Goal: Task Accomplishment & Management: Complete application form

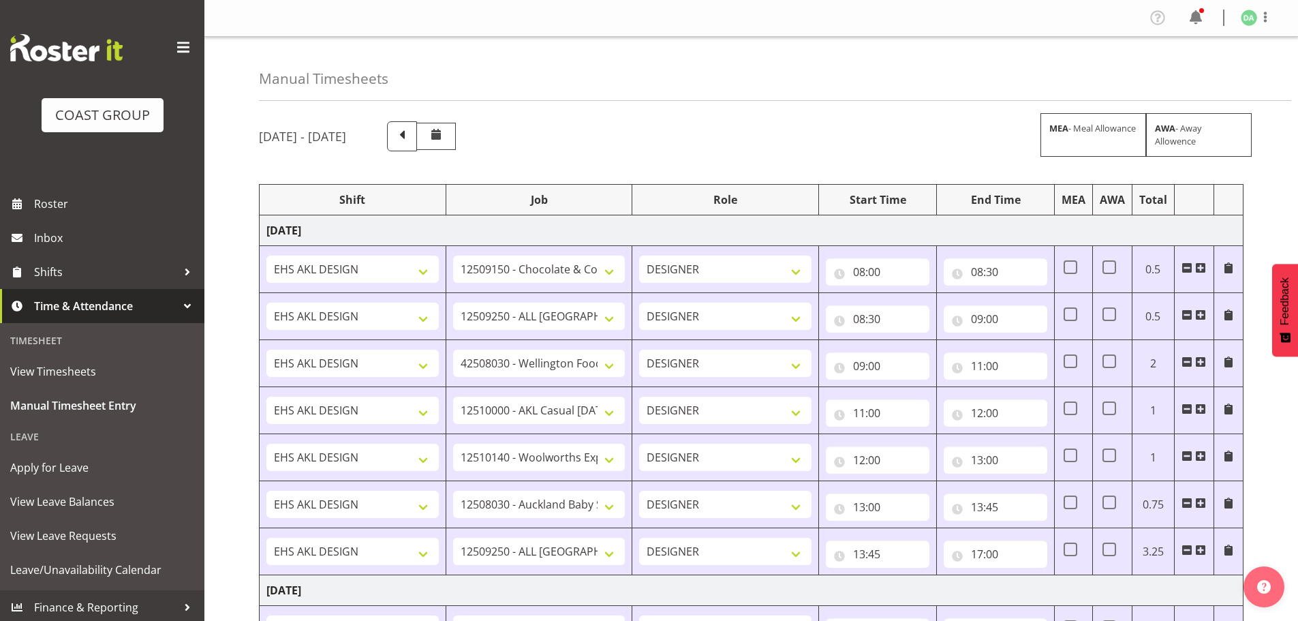
select select "9735"
select select "10269"
select select "9141"
select select "8654"
select select "10237"
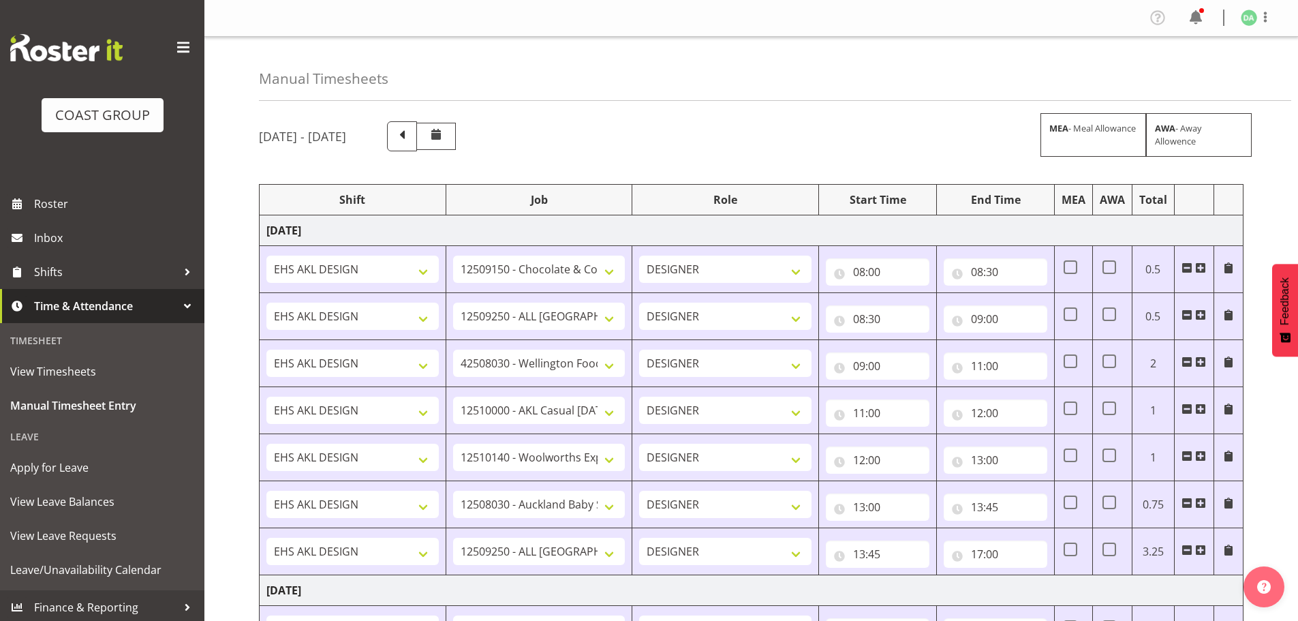
select select "9032"
select select "10269"
select select "69"
select select "10269"
select select "69"
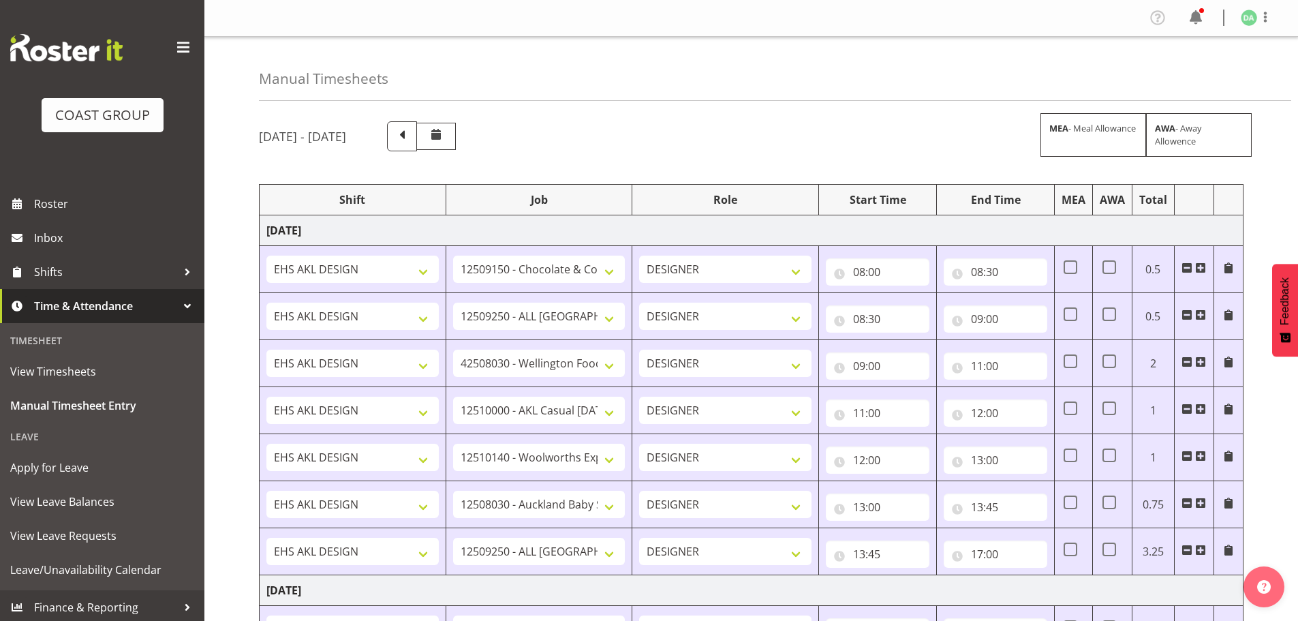
select select "9141"
select select "9161"
select select "8654"
select select "69"
select select "8654"
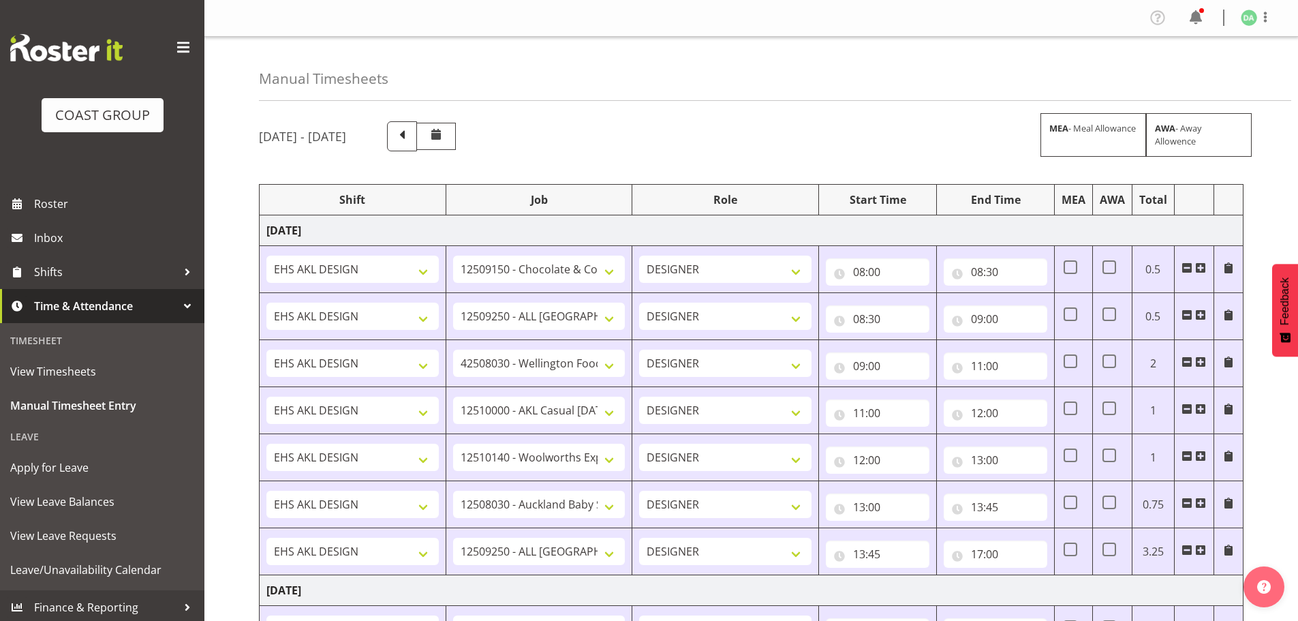
select select "9140"
select select "8654"
select select "10269"
select select "9140"
select select "8654"
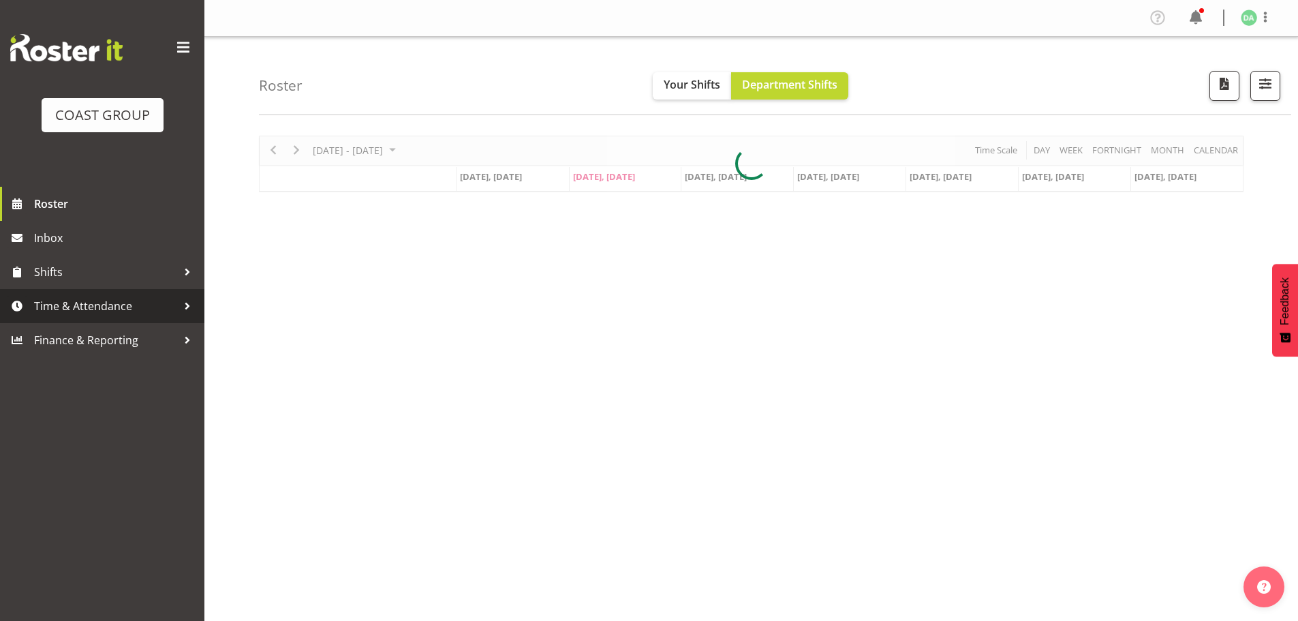
click at [138, 311] on span "Time & Attendance" at bounding box center [105, 306] width 143 height 20
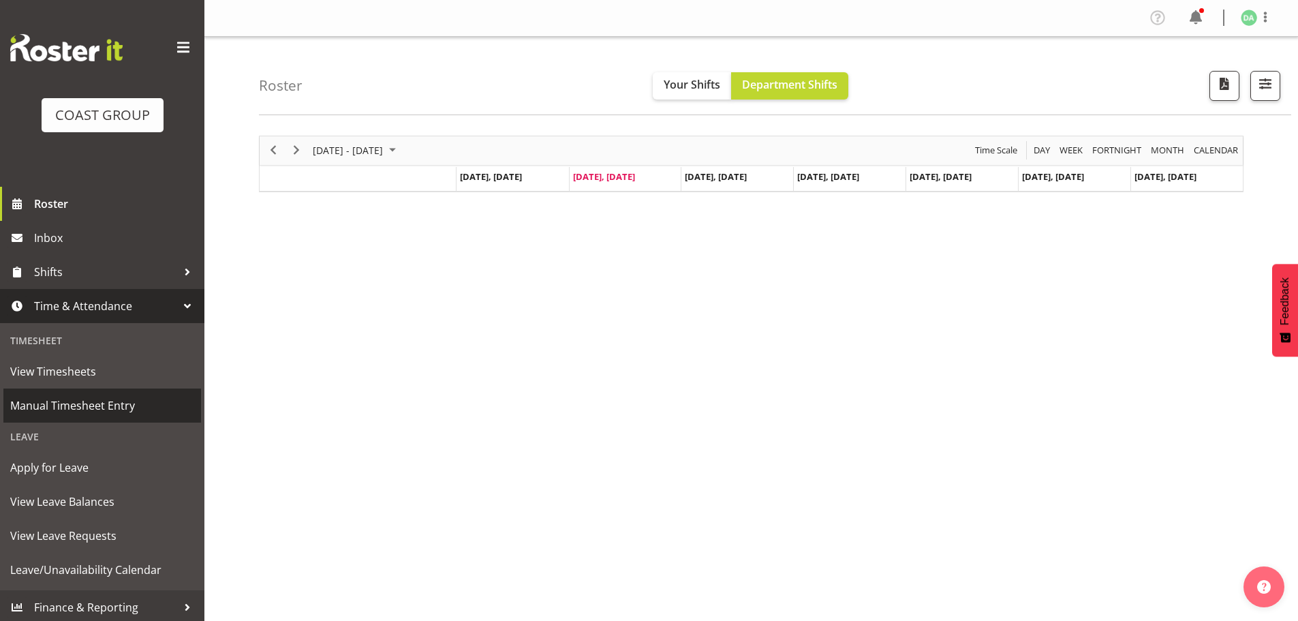
click at [87, 399] on span "Manual Timesheet Entry" at bounding box center [102, 405] width 184 height 20
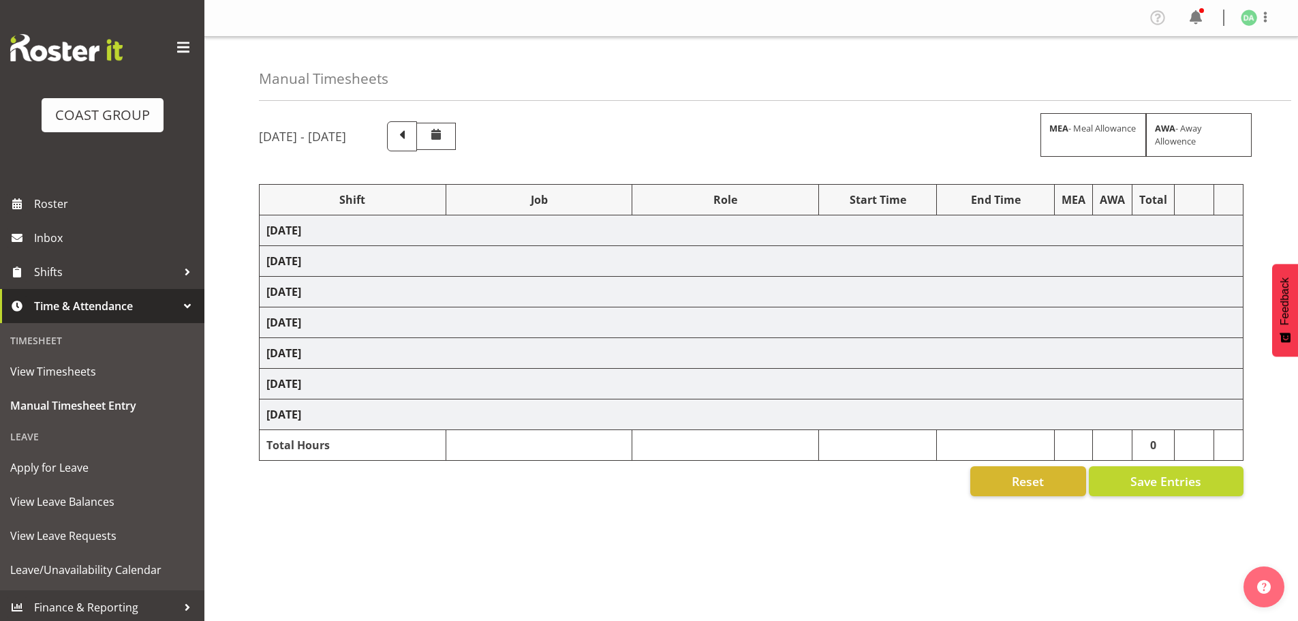
select select "9735"
select select "10269"
select select "9141"
select select "8654"
select select "10237"
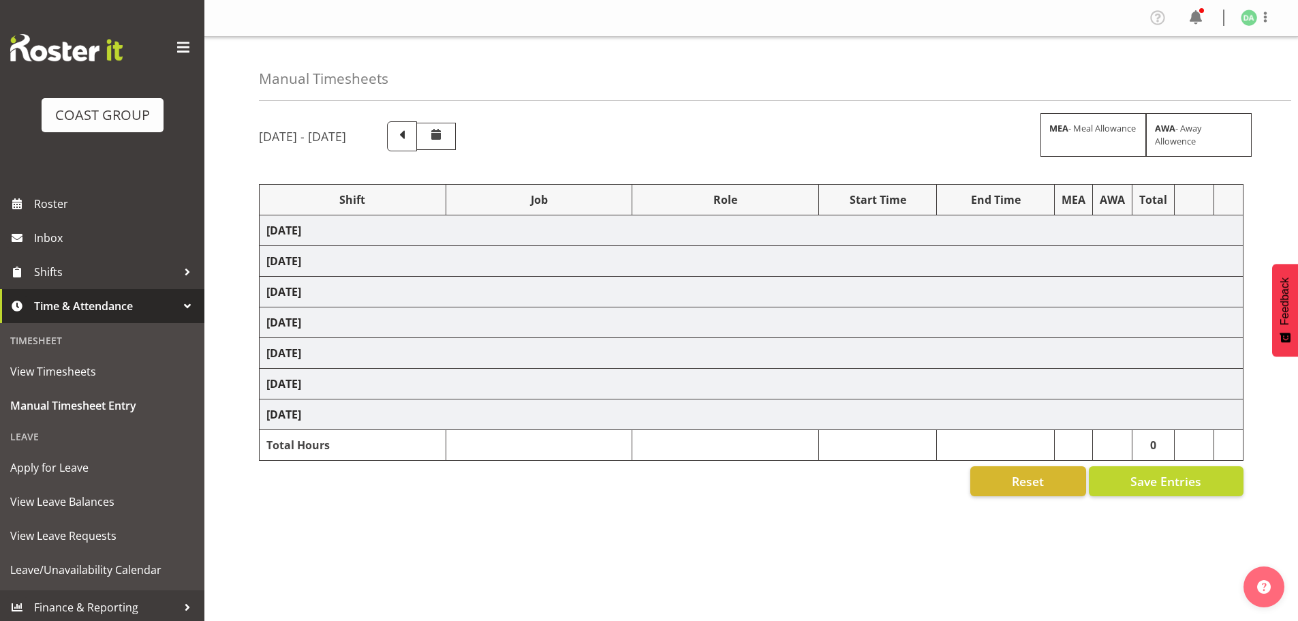
select select "9032"
select select "10269"
select select "69"
select select "10269"
select select "69"
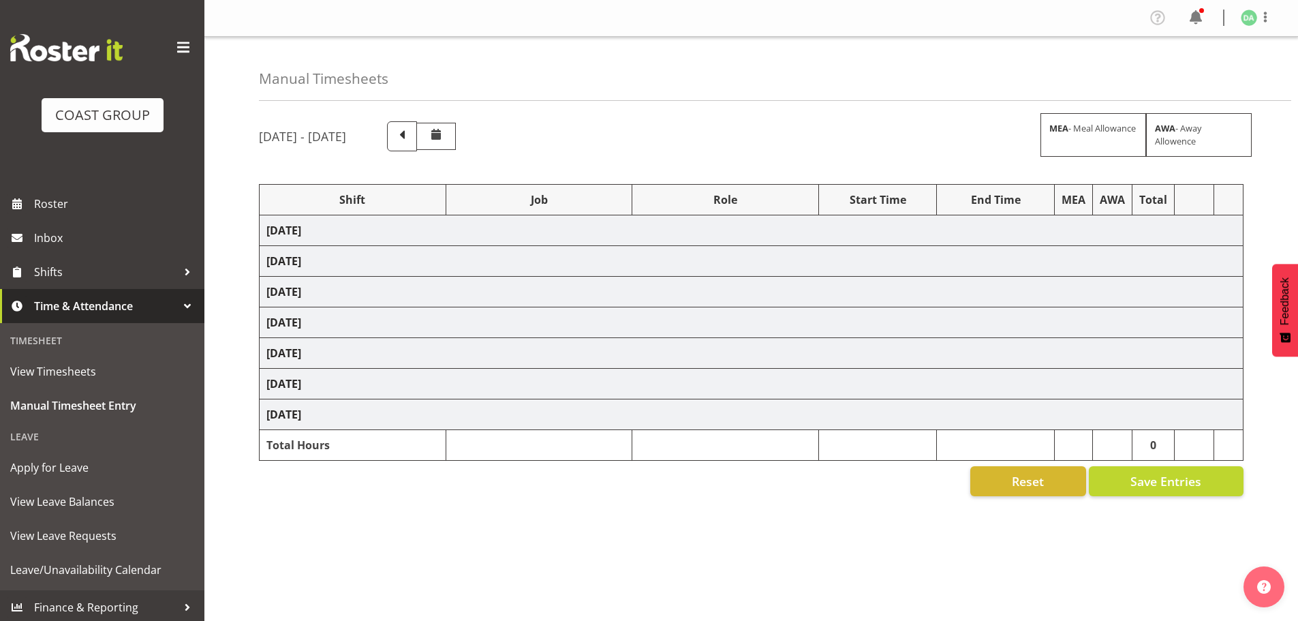
select select "9141"
select select "9161"
select select "8654"
select select "69"
select select "8654"
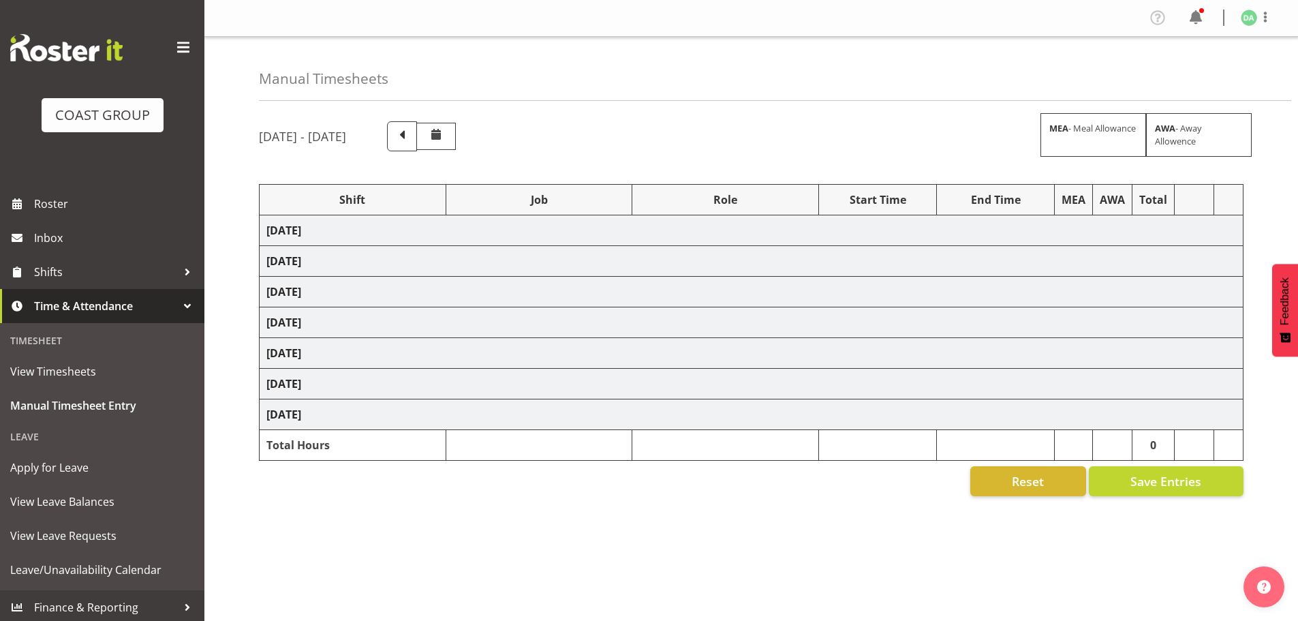
select select "9140"
select select "8654"
select select "10269"
select select "9140"
select select "8654"
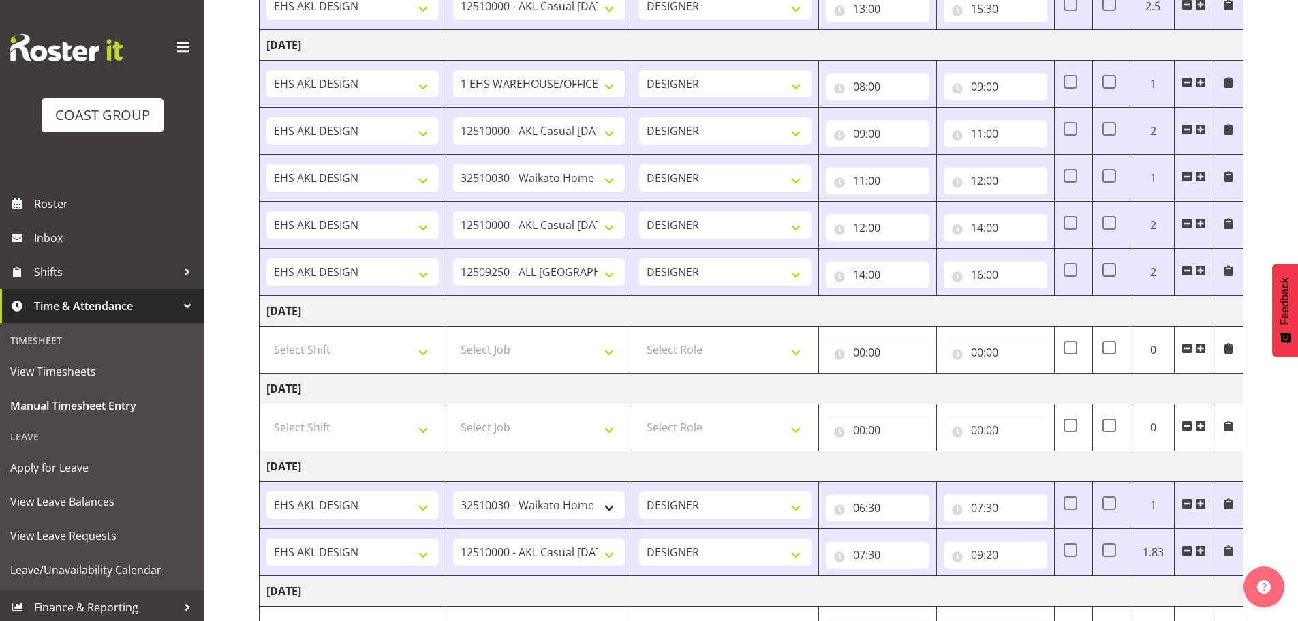
scroll to position [977, 0]
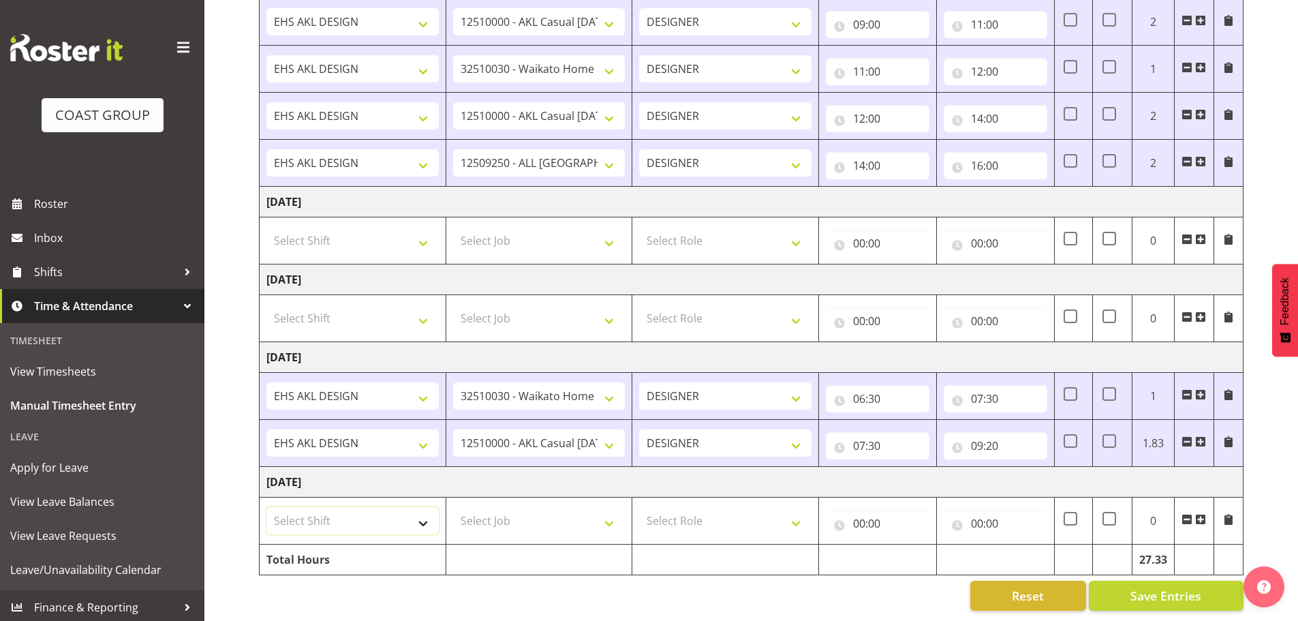
click at [339, 510] on select "Select Shift EHS AKL DESIGN" at bounding box center [352, 520] width 172 height 27
select select "1321"
click at [266, 507] on select "Select Shift EHS AKL DESIGN" at bounding box center [352, 520] width 172 height 27
click at [528, 518] on select "Select Job 1 Carlton Events 1 Carlton Hamilton 1 Carlton Wellington 1 EHS WAREH…" at bounding box center [539, 520] width 172 height 27
select select "8654"
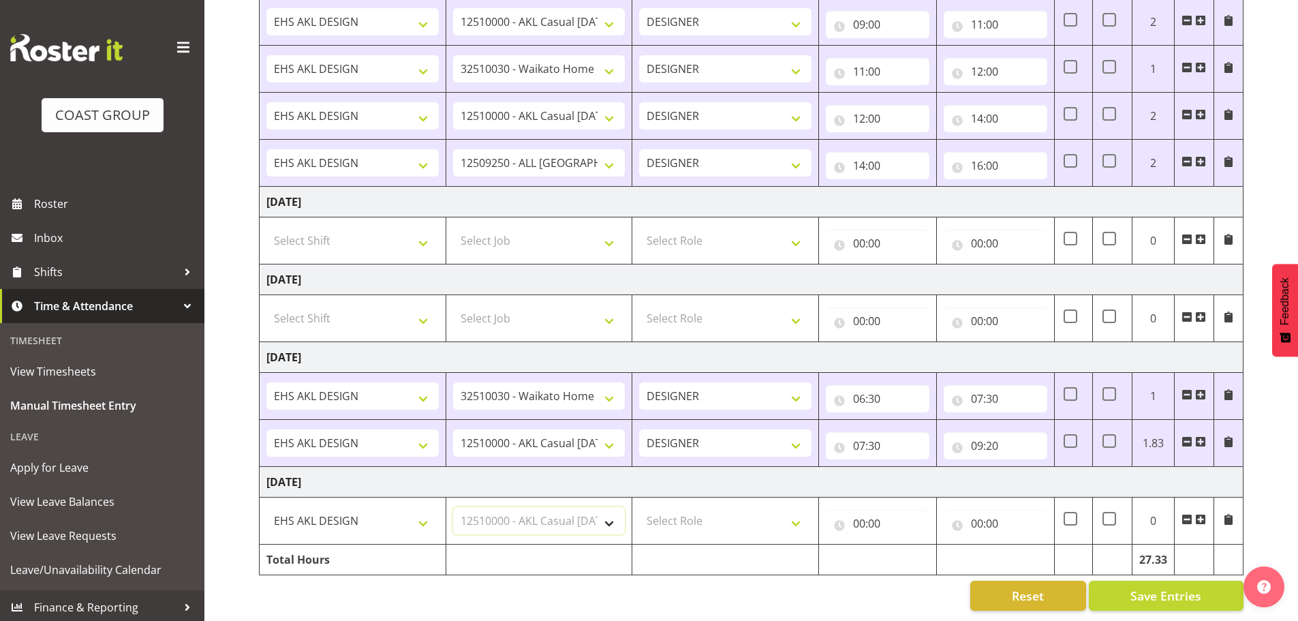
click at [453, 507] on select "Select Job 1 Carlton Events 1 Carlton Hamilton 1 Carlton Wellington 1 EHS WAREH…" at bounding box center [539, 520] width 172 height 27
click at [740, 519] on select "Select Role DESIGNER Designer" at bounding box center [725, 520] width 172 height 27
select select "215"
click at [639, 507] on select "Select Role DESIGNER Designer" at bounding box center [725, 520] width 172 height 27
click at [867, 514] on input "00:00" at bounding box center [878, 523] width 104 height 27
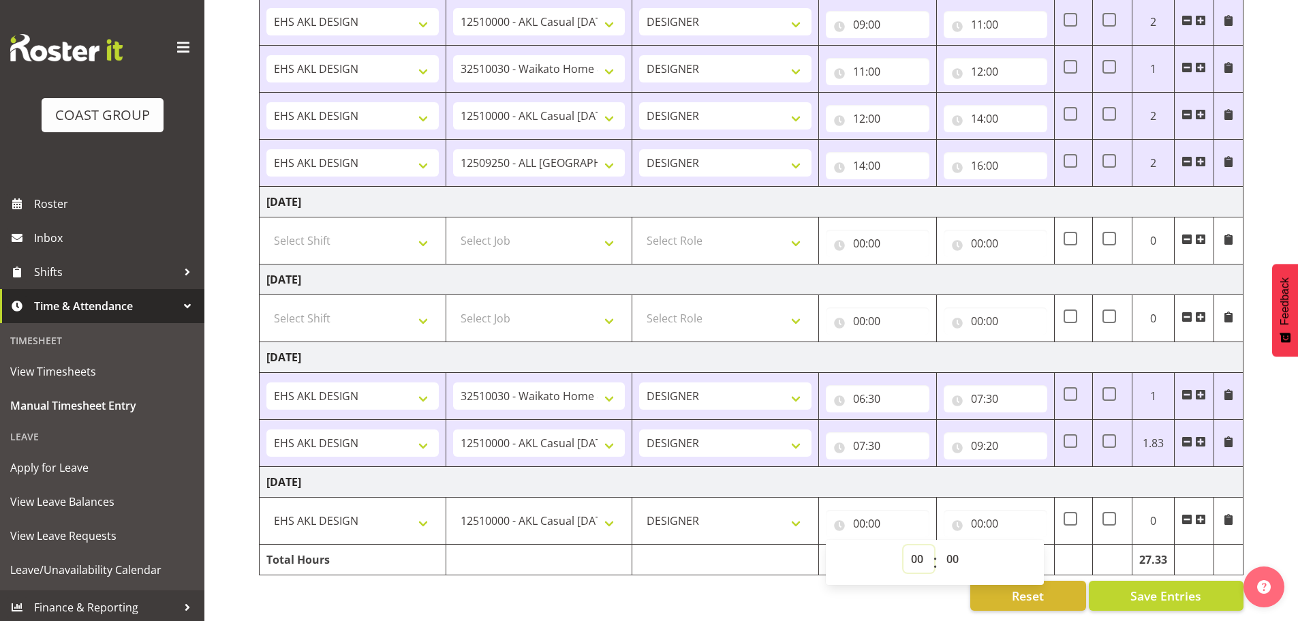
click at [909, 555] on select "00 01 02 03 04 05 06 07 08 09 10 11 12 13 14 15 16 17 18 19 20 21 22 23" at bounding box center [918, 558] width 31 height 27
select select "6"
click at [903, 545] on select "00 01 02 03 04 05 06 07 08 09 10 11 12 13 14 15 16 17 18 19 20 21 22 23" at bounding box center [918, 558] width 31 height 27
type input "06:00"
click at [991, 510] on input "00:00" at bounding box center [996, 523] width 104 height 27
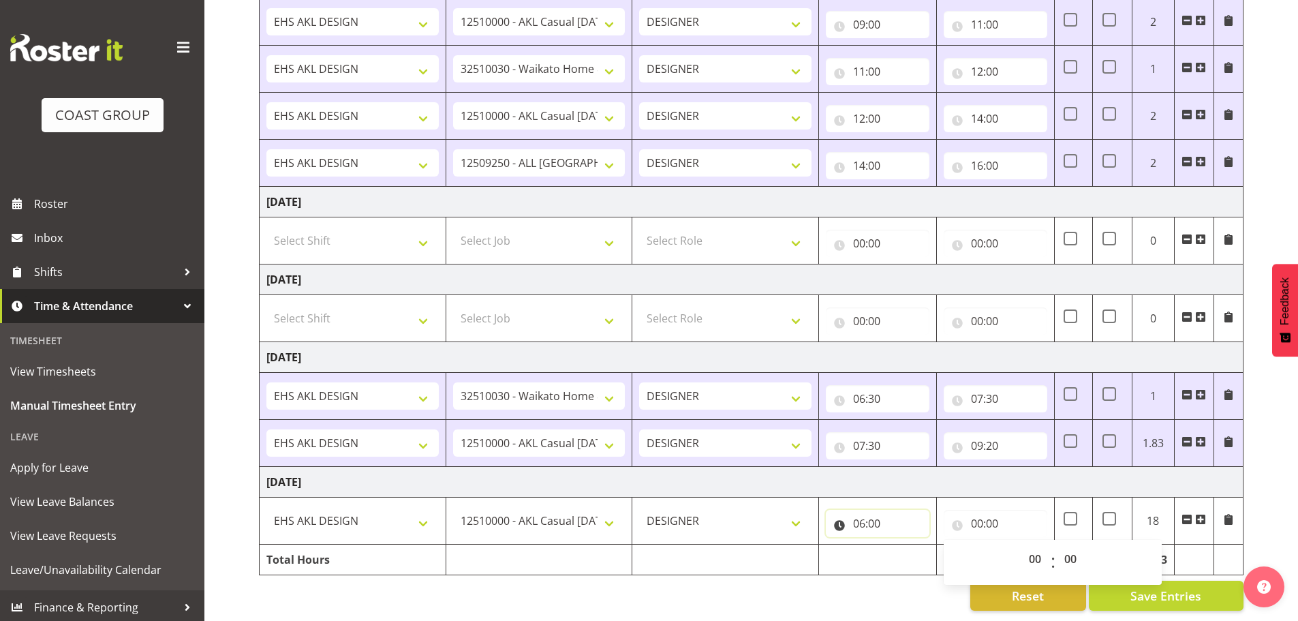
click at [877, 513] on input "06:00" at bounding box center [878, 523] width 104 height 27
click at [911, 545] on select "00 01 02 03 04 05 06 07 08 09 10 11 12 13 14 15 16 17 18 19 20 21 22 23" at bounding box center [918, 558] width 31 height 27
select select "7"
click at [903, 545] on select "00 01 02 03 04 05 06 07 08 09 10 11 12 13 14 15 16 17 18 19 20 21 22 23" at bounding box center [918, 558] width 31 height 27
type input "07:00"
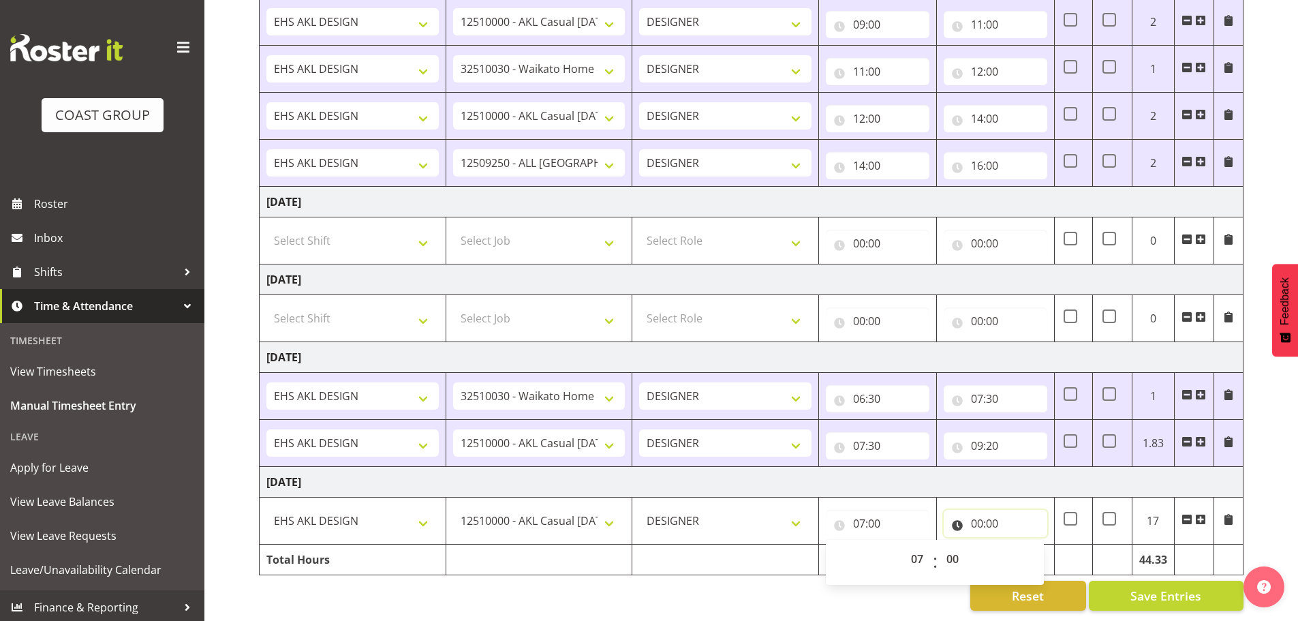
click at [985, 517] on input "00:00" at bounding box center [996, 523] width 104 height 27
click at [1036, 545] on select "00 01 02 03 04 05 06 07 08 09 10 11 12 13 14 15 16 17 18 19 20 21 22 23" at bounding box center [1036, 558] width 31 height 27
select select "10"
click at [1021, 545] on select "00 01 02 03 04 05 06 07 08 09 10 11 12 13 14 15 16 17 18 19 20 21 22 23" at bounding box center [1036, 558] width 31 height 27
type input "10:00"
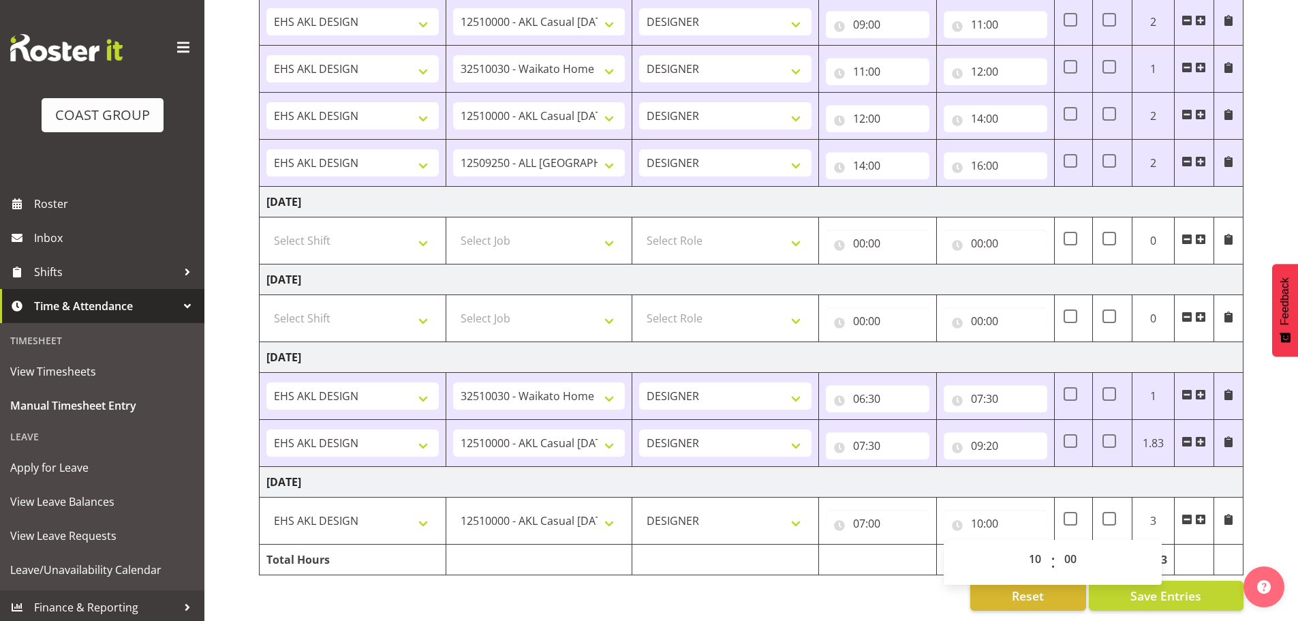
click at [1197, 514] on span at bounding box center [1200, 519] width 11 height 11
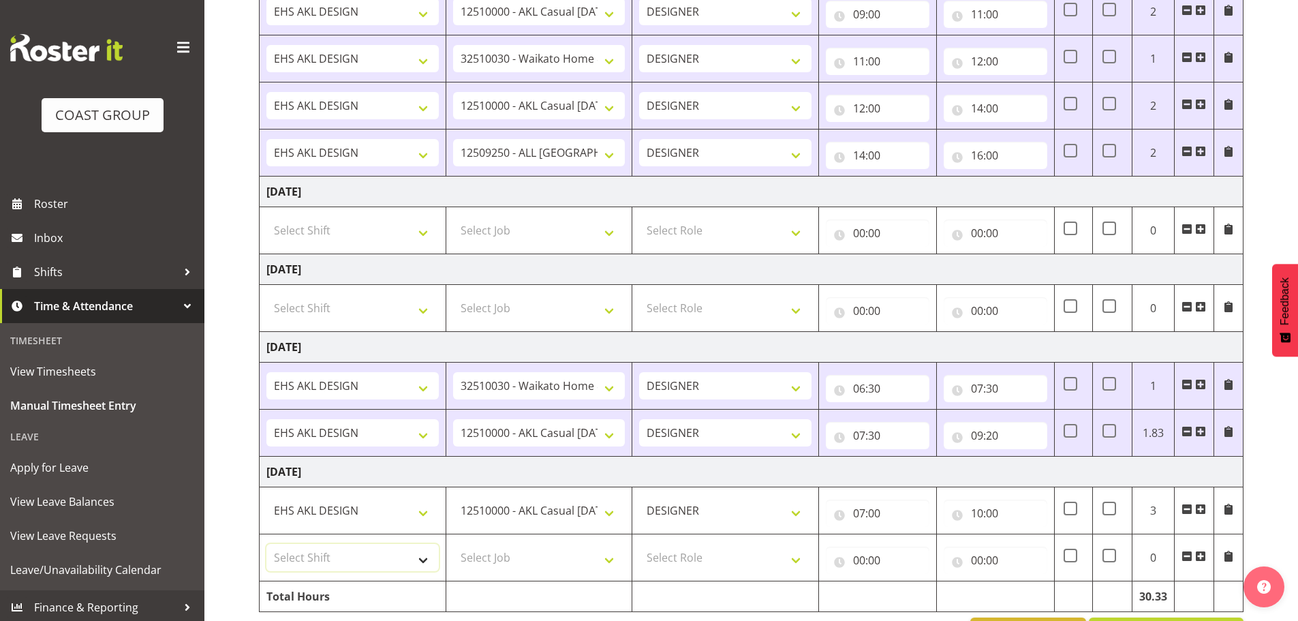
click at [357, 559] on select "Select Shift EHS AKL DESIGN" at bounding box center [352, 557] width 172 height 27
click at [358, 570] on select "Select Shift EHS AKL DESIGN" at bounding box center [352, 557] width 172 height 27
drag, startPoint x: 364, startPoint y: 556, endPoint x: 362, endPoint y: 570, distance: 13.7
click at [362, 559] on select "Select Shift EHS AKL DESIGN" at bounding box center [352, 557] width 172 height 27
select select "1321"
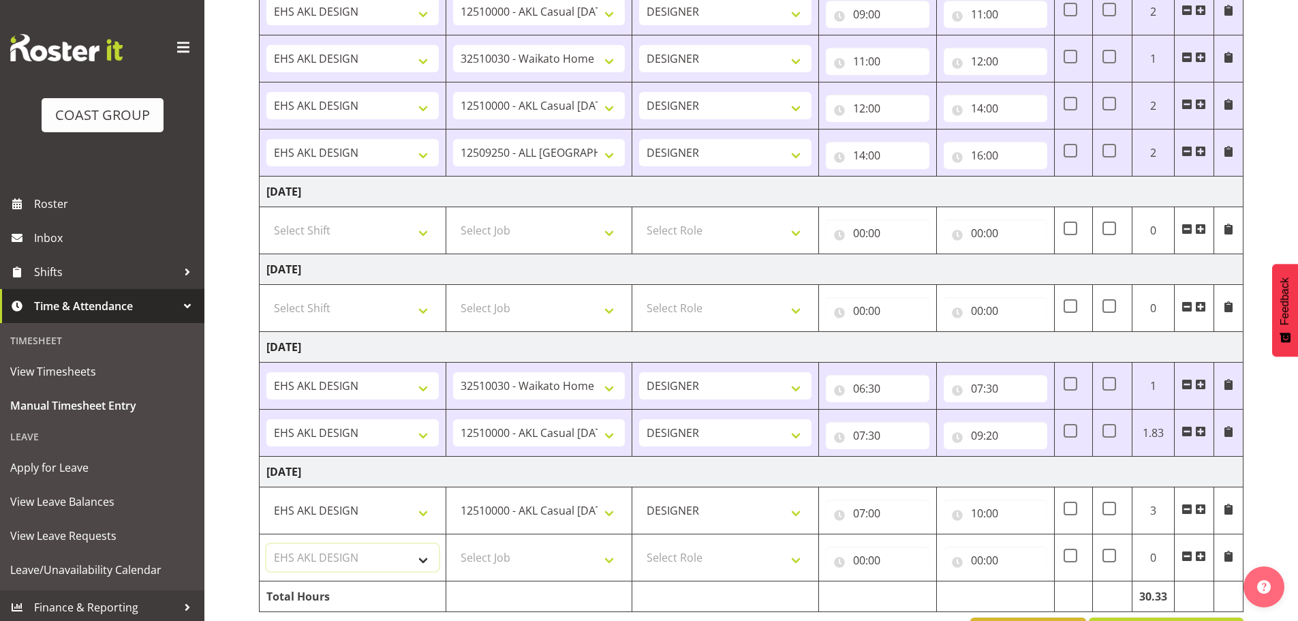
click at [266, 544] on select "Select Shift EHS AKL DESIGN" at bounding box center [352, 557] width 172 height 27
drag, startPoint x: 521, startPoint y: 555, endPoint x: 528, endPoint y: 546, distance: 11.7
click at [521, 555] on select "Select Job 1 Carlton Events 1 Carlton Hamilton 1 Carlton Wellington 1 EHS WAREH…" at bounding box center [539, 557] width 172 height 27
select select "69"
click at [453, 544] on select "Select Job 1 Carlton Events 1 Carlton Hamilton 1 Carlton Wellington 1 EHS WAREH…" at bounding box center [539, 557] width 172 height 27
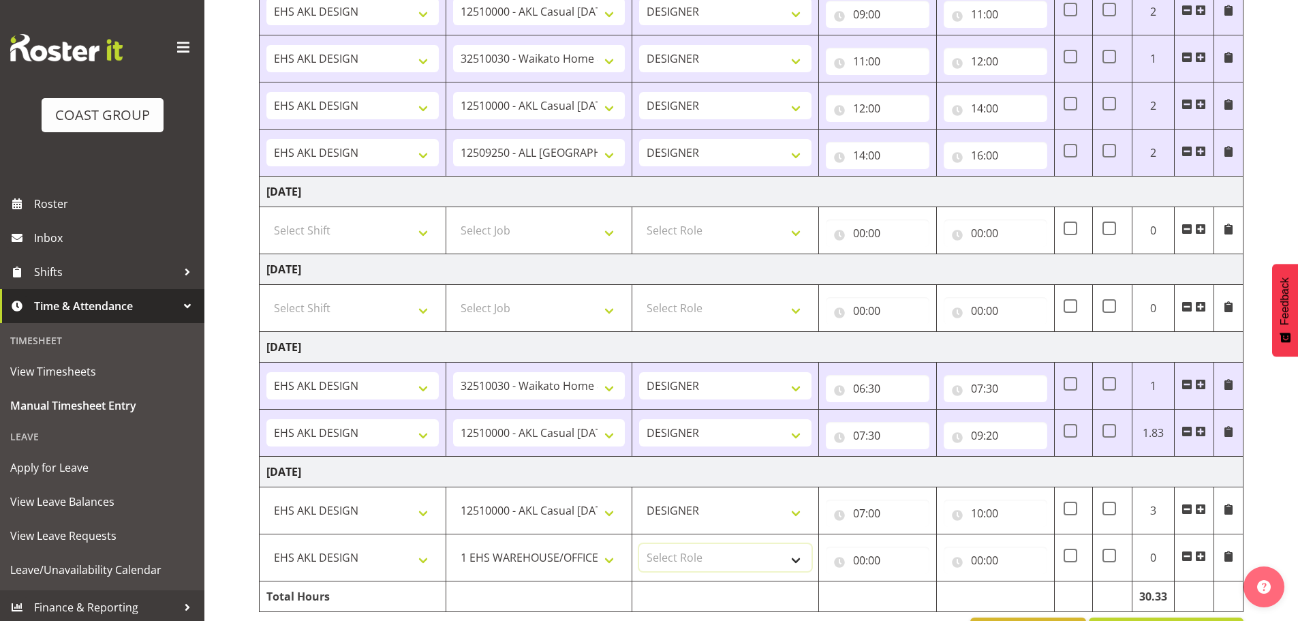
drag, startPoint x: 710, startPoint y: 557, endPoint x: 713, endPoint y: 570, distance: 13.9
click at [710, 557] on select "Select Role DESIGNER Designer" at bounding box center [725, 557] width 172 height 27
select select "215"
click at [639, 544] on select "Select Role DESIGNER Designer" at bounding box center [725, 557] width 172 height 27
click at [858, 559] on input "00:00" at bounding box center [878, 559] width 104 height 27
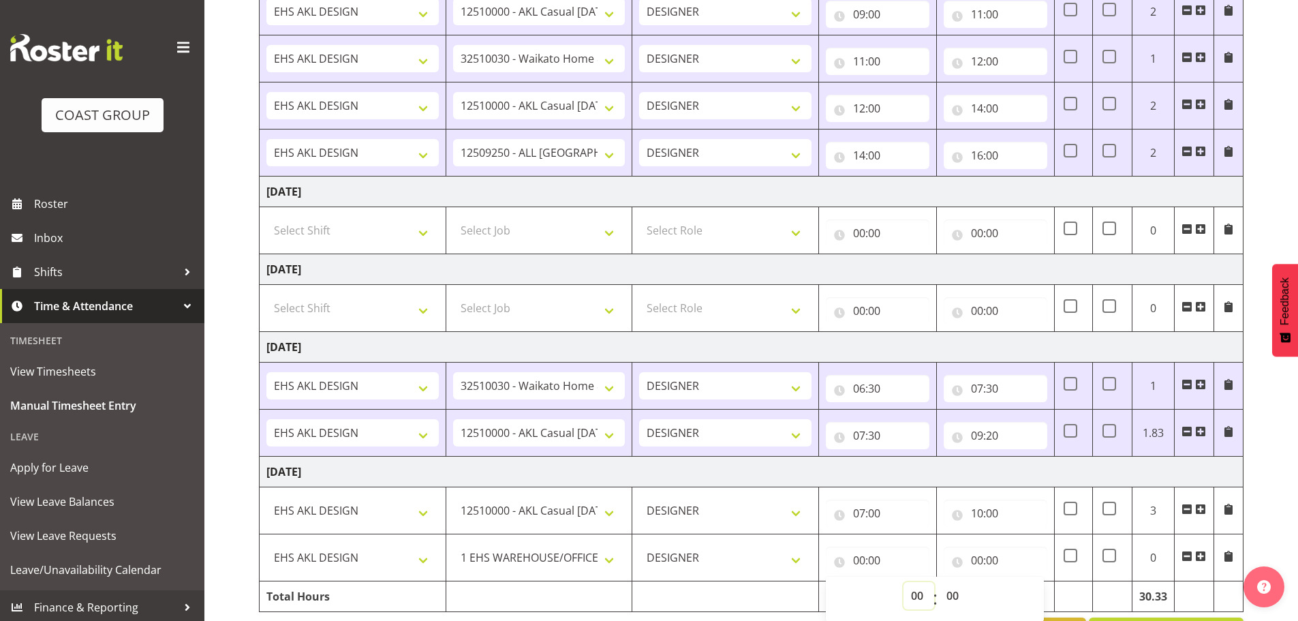
click at [908, 589] on select "00 01 02 03 04 05 06 07 08 09 10 11 12 13 14 15 16 17 18 19 20 21 22 23" at bounding box center [918, 595] width 31 height 27
select select "6"
click at [903, 582] on select "00 01 02 03 04 05 06 07 08 09 10 11 12 13 14 15 16 17 18 19 20 21 22 23" at bounding box center [918, 595] width 31 height 27
type input "06:00"
drag, startPoint x: 1000, startPoint y: 559, endPoint x: 1011, endPoint y: 572, distance: 17.4
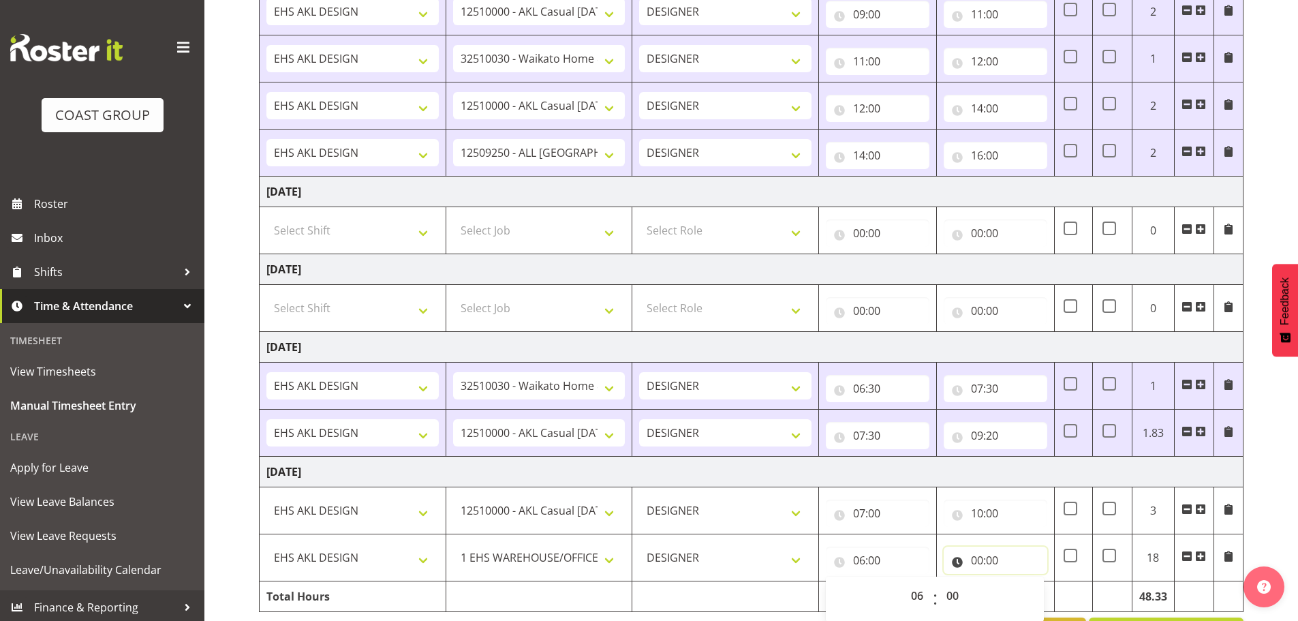
click at [1000, 559] on input "00:00" at bounding box center [996, 559] width 104 height 27
click at [1031, 588] on select "00 01 02 03 04 05 06 07 08 09 10 11 12 13 14 15 16 17 18 19 20 21 22 23" at bounding box center [1036, 595] width 31 height 27
select select "7"
click at [1021, 582] on select "00 01 02 03 04 05 06 07 08 09 10 11 12 13 14 15 16 17 18 19 20 21 22 23" at bounding box center [1036, 595] width 31 height 27
type input "07:00"
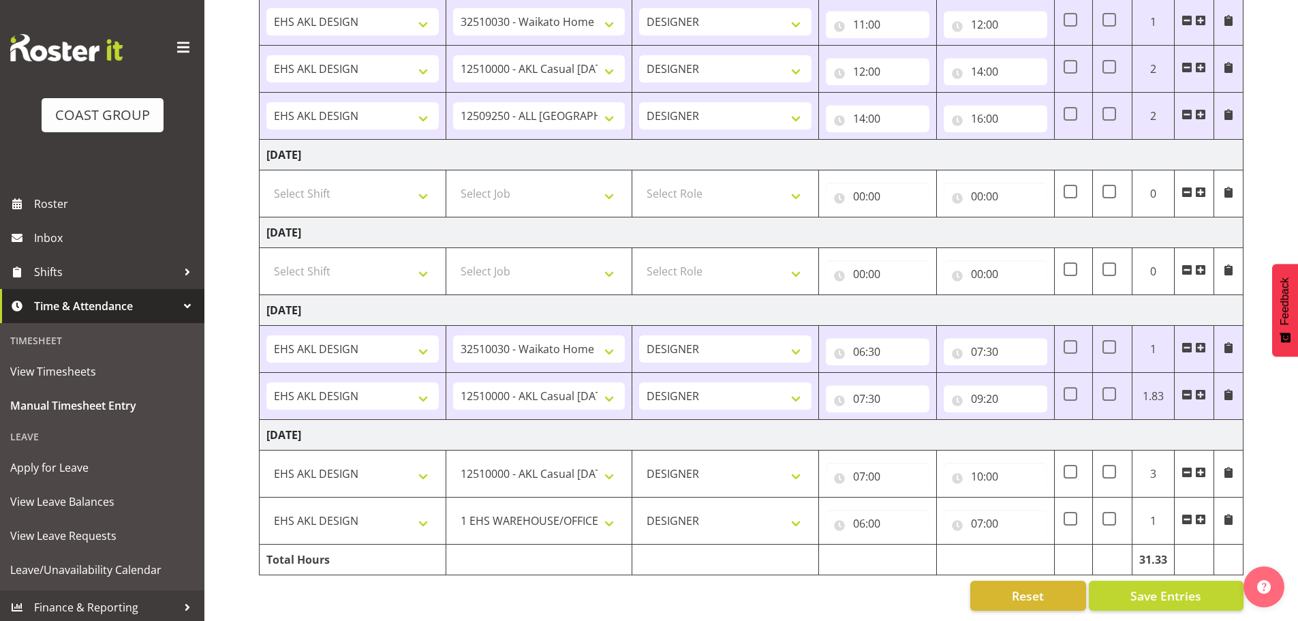
scroll to position [1024, 0]
click at [1198, 514] on span at bounding box center [1200, 519] width 11 height 11
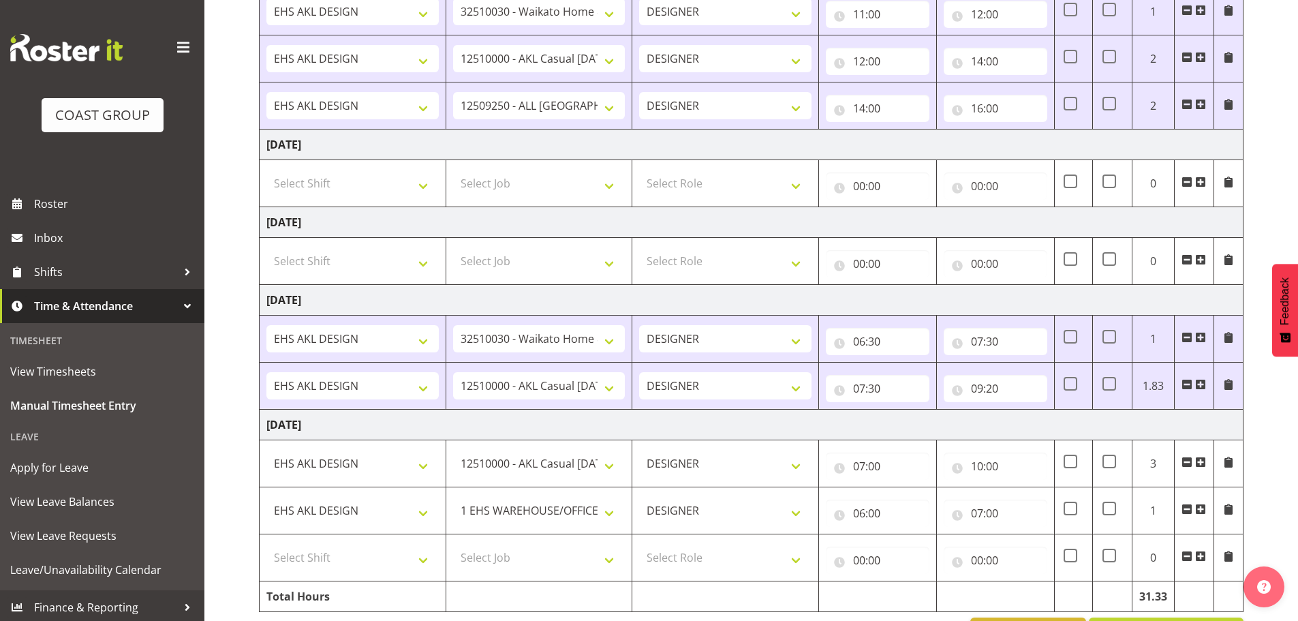
click at [1198, 508] on span at bounding box center [1200, 509] width 11 height 11
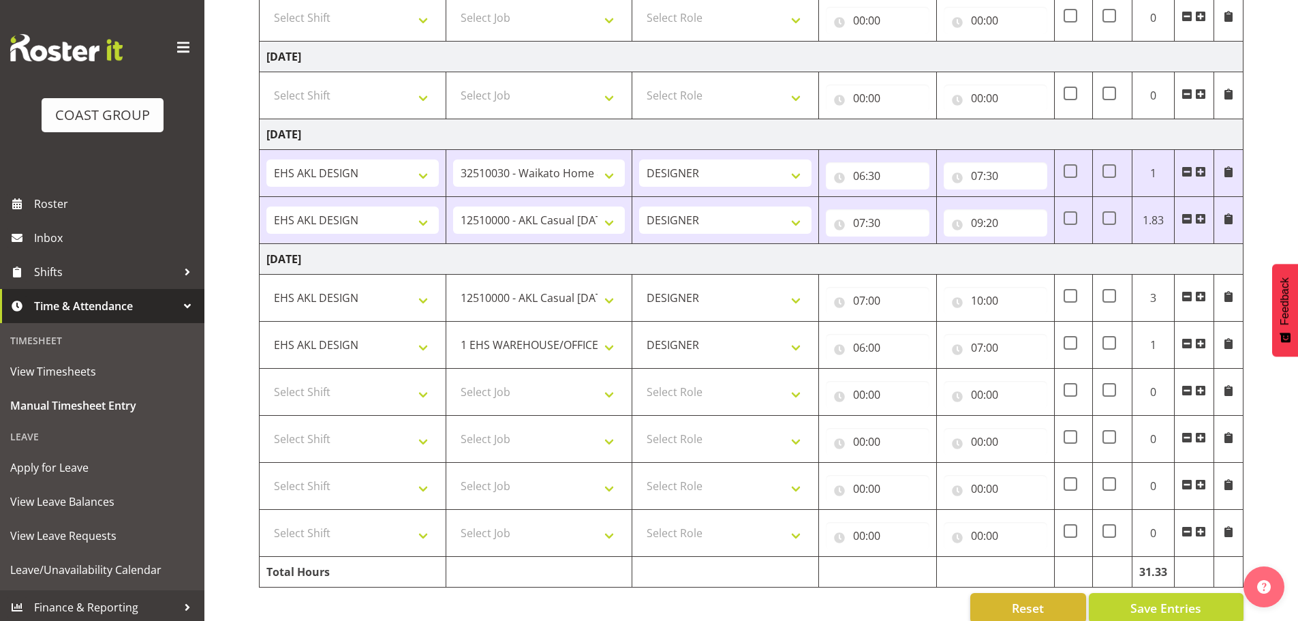
scroll to position [1212, 0]
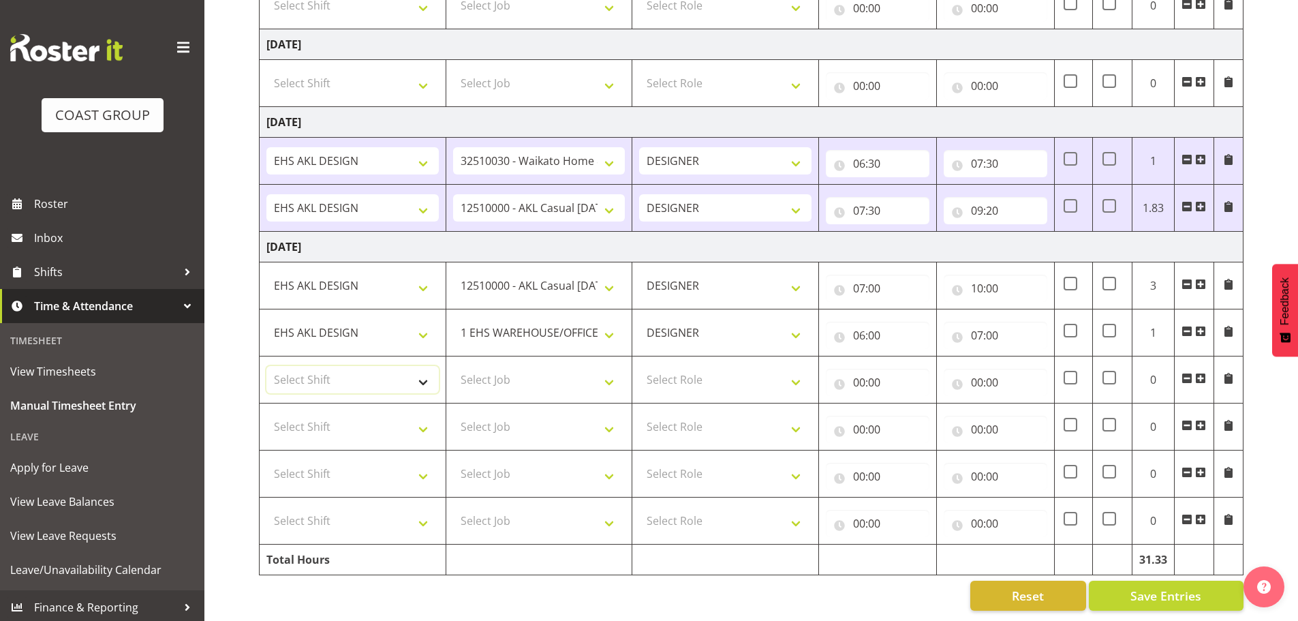
click at [333, 374] on select "Select Shift EHS AKL DESIGN" at bounding box center [352, 379] width 172 height 27
select select "1321"
click at [266, 366] on select "Select Shift EHS AKL DESIGN" at bounding box center [352, 379] width 172 height 27
click at [493, 375] on select "Select Job 1 Carlton Events 1 Carlton Hamilton 1 Carlton Wellington 1 EHS WAREH…" at bounding box center [539, 379] width 172 height 27
select select "10489"
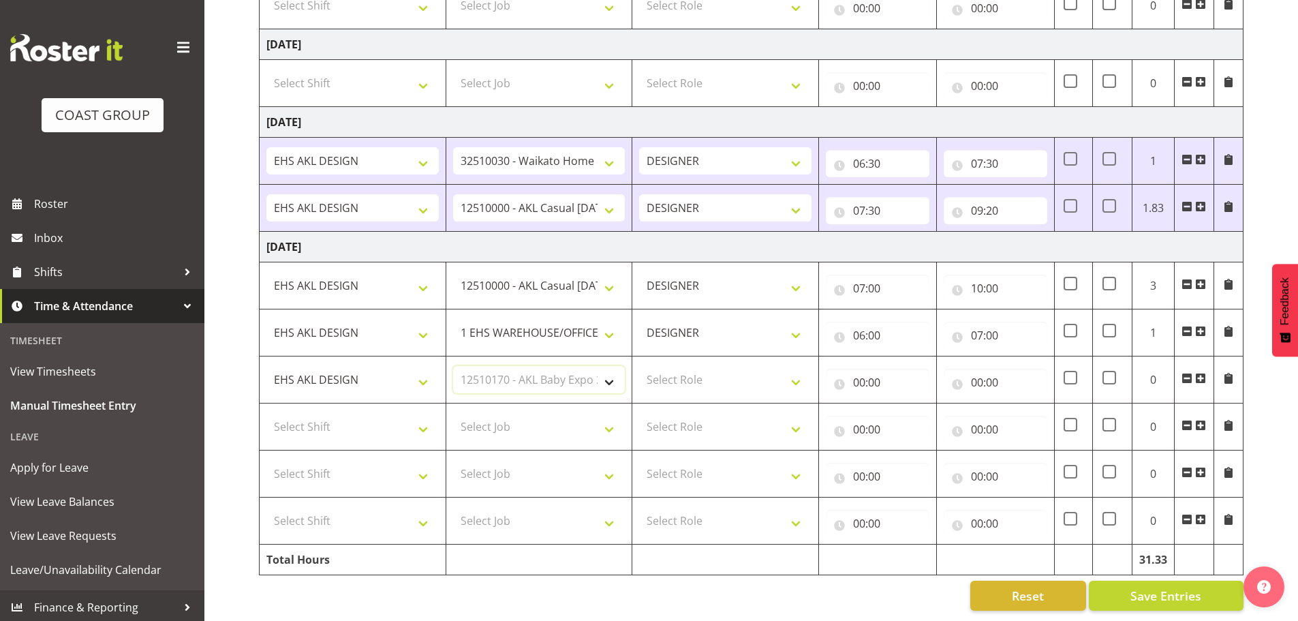
click at [453, 366] on select "Select Job 1 Carlton Events 1 Carlton Hamilton 1 Carlton Wellington 1 EHS WAREH…" at bounding box center [539, 379] width 172 height 27
click at [693, 366] on select "Select Role DESIGNER Designer" at bounding box center [725, 379] width 172 height 27
select select "38"
click at [639, 366] on select "Select Role DESIGNER Designer" at bounding box center [725, 379] width 172 height 27
click at [847, 369] on input "00:00" at bounding box center [878, 382] width 104 height 27
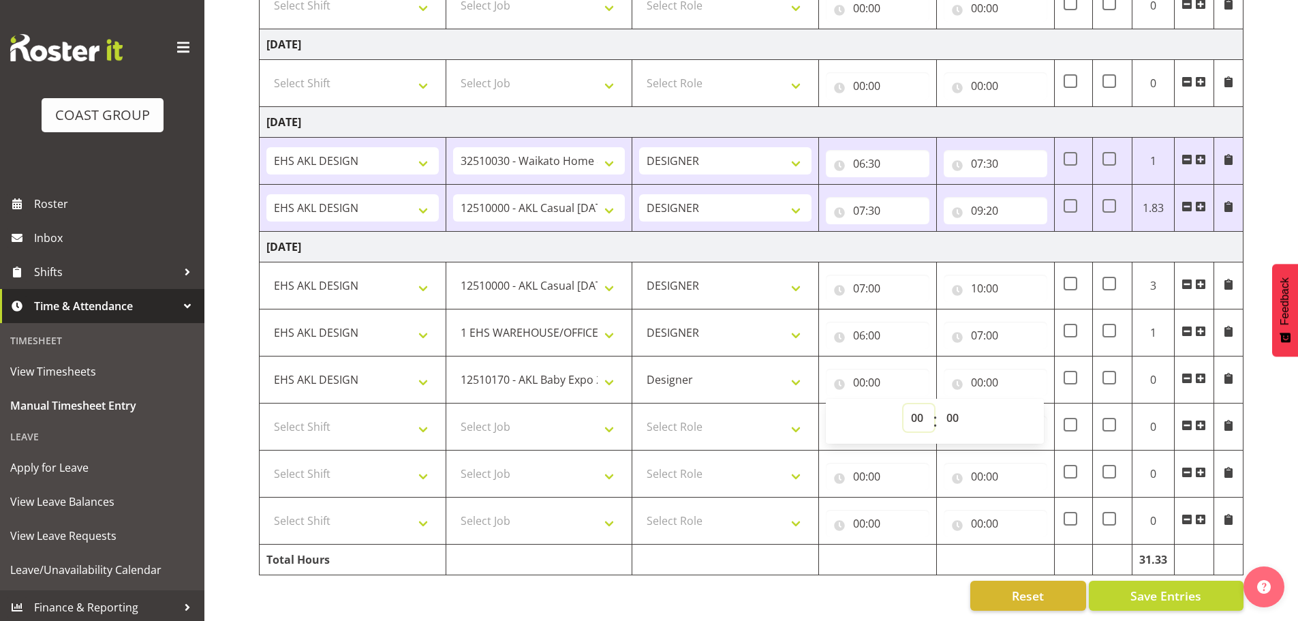
drag, startPoint x: 911, startPoint y: 415, endPoint x: 915, endPoint y: 405, distance: 11.0
click at [911, 415] on select "00 01 02 03 04 05 06 07 08 09 10 11 12 13 14 15 16 17 18 19 20 21 22 23" at bounding box center [918, 417] width 31 height 27
select select "7"
click at [903, 404] on select "00 01 02 03 04 05 06 07 08 09 10 11 12 13 14 15 16 17 18 19 20 21 22 23" at bounding box center [918, 417] width 31 height 27
type input "07:00"
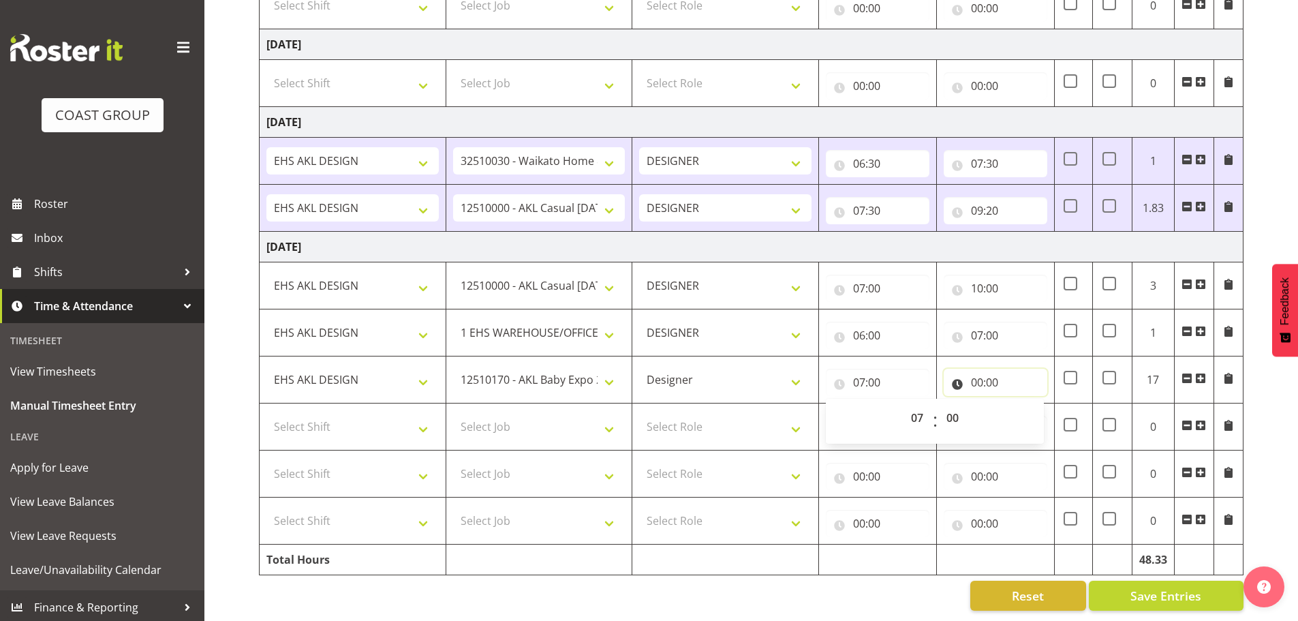
click at [987, 369] on input "00:00" at bounding box center [996, 382] width 104 height 27
click at [1035, 404] on select "00 01 02 03 04 05 06 07 08 09 10 11 12 13 14 15 16 17 18 19 20 21 22 23" at bounding box center [1036, 417] width 31 height 27
select select "8"
click at [1021, 404] on select "00 01 02 03 04 05 06 07 08 09 10 11 12 13 14 15 16 17 18 19 20 21 22 23" at bounding box center [1036, 417] width 31 height 27
type input "08:00"
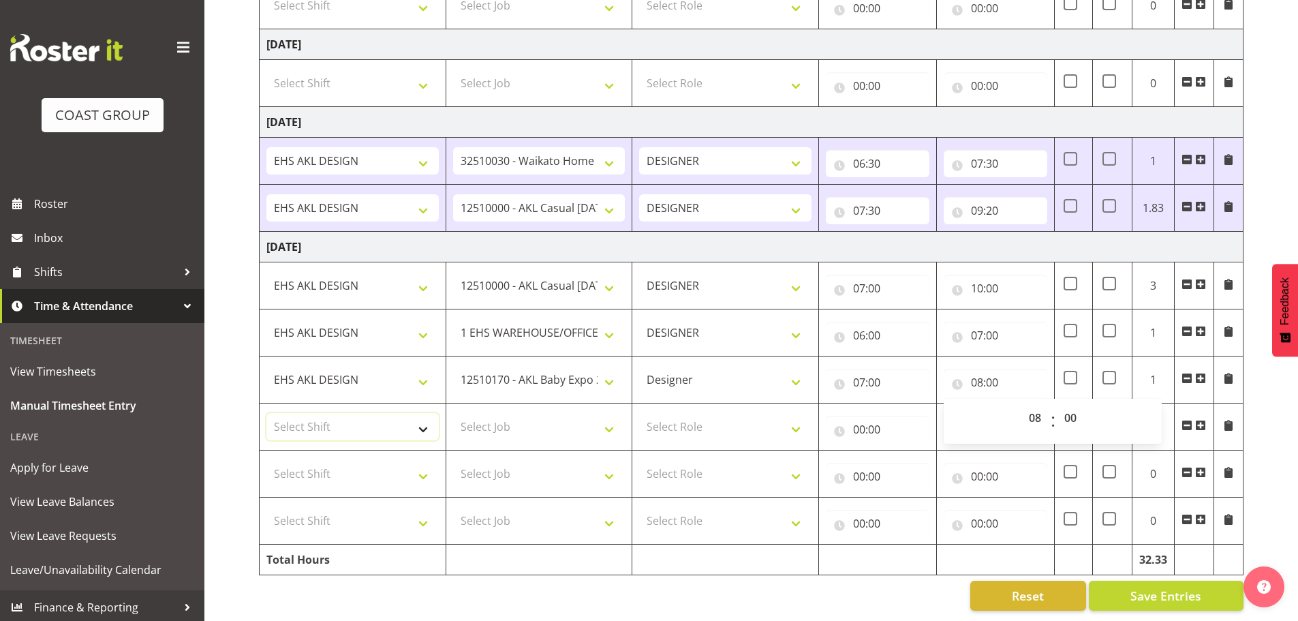
drag, startPoint x: 372, startPoint y: 409, endPoint x: 371, endPoint y: 418, distance: 8.9
click at [372, 413] on select "Select Shift EHS AKL DESIGN" at bounding box center [352, 426] width 172 height 27
select select "1321"
click at [266, 413] on select "Select Shift EHS AKL DESIGN" at bounding box center [352, 426] width 172 height 27
click at [556, 419] on select "Select Job 1 Carlton Events 1 Carlton Hamilton 1 Carlton Wellington 1 EHS WAREH…" at bounding box center [539, 426] width 172 height 27
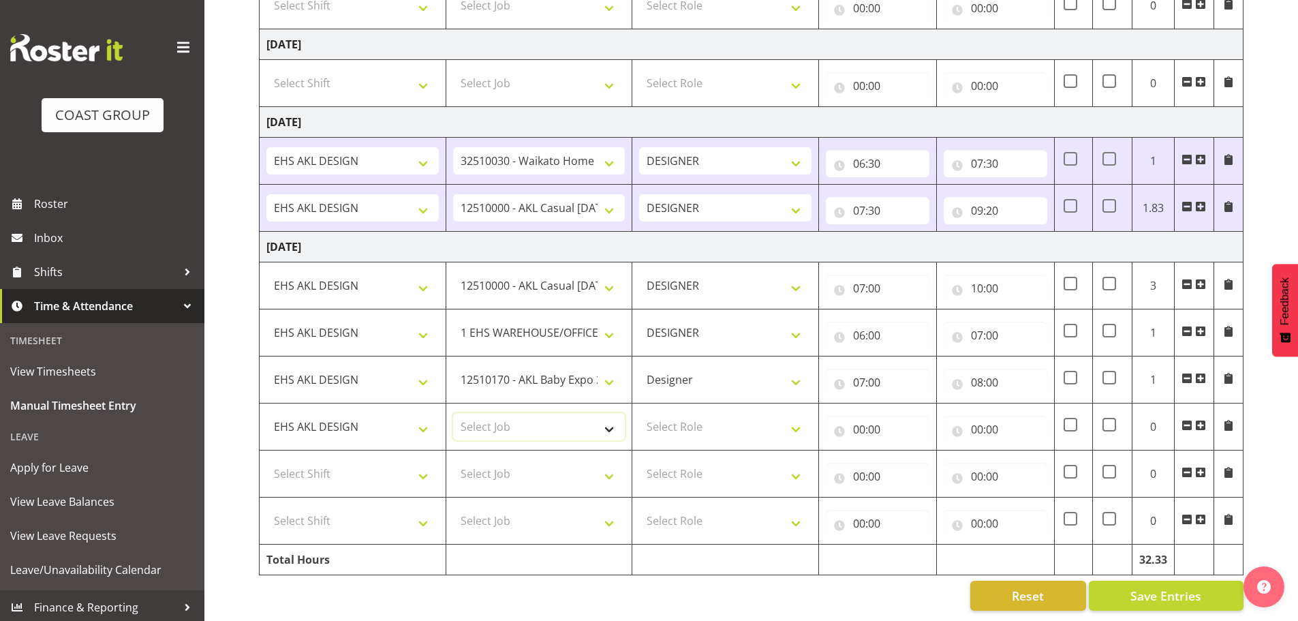
select select "10744"
click at [453, 413] on select "Select Job 1 Carlton Events 1 Carlton Hamilton 1 Carlton Wellington 1 EHS WAREH…" at bounding box center [539, 426] width 172 height 27
click at [719, 430] on select "Select Role DESIGNER Designer" at bounding box center [725, 426] width 172 height 27
select select "215"
click at [639, 413] on select "Select Role DESIGNER Designer" at bounding box center [725, 426] width 172 height 27
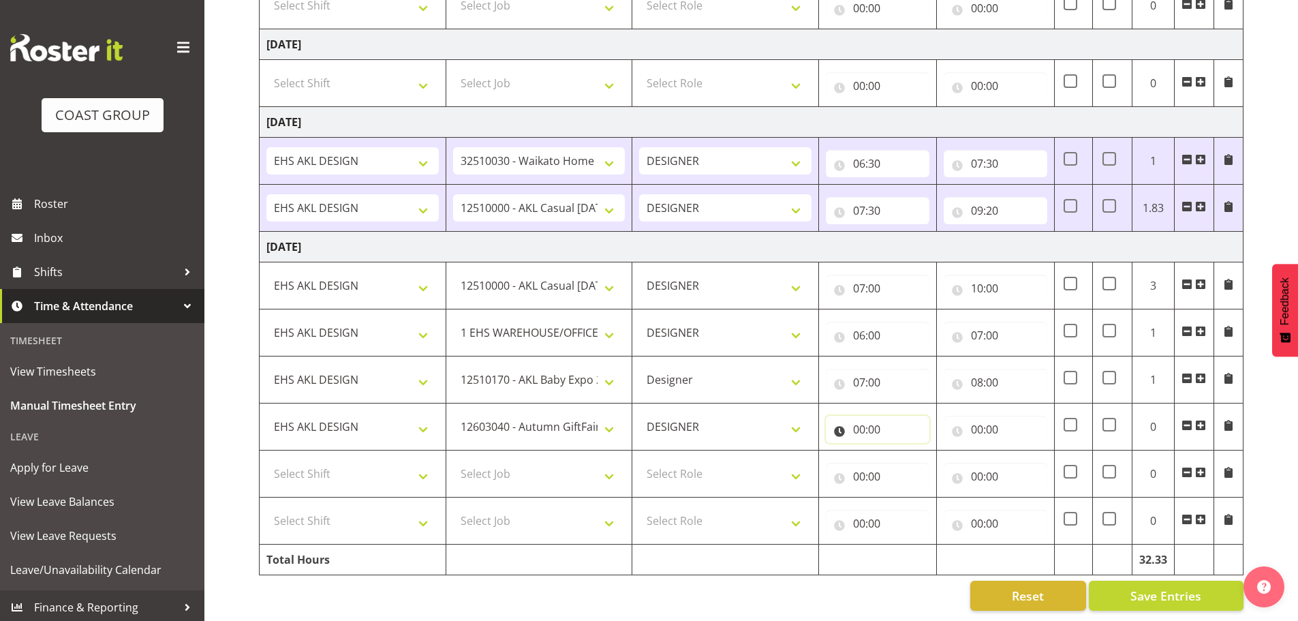
click at [881, 416] on input "00:00" at bounding box center [878, 429] width 104 height 27
click at [920, 454] on select "00 01 02 03 04 05 06 07 08 09 10 11 12 13 14 15 16 17 18 19 20 21 22 23" at bounding box center [918, 464] width 31 height 27
select select "8"
click at [903, 451] on select "00 01 02 03 04 05 06 07 08 09 10 11 12 13 14 15 16 17 18 19 20 21 22 23" at bounding box center [918, 464] width 31 height 27
type input "08:00"
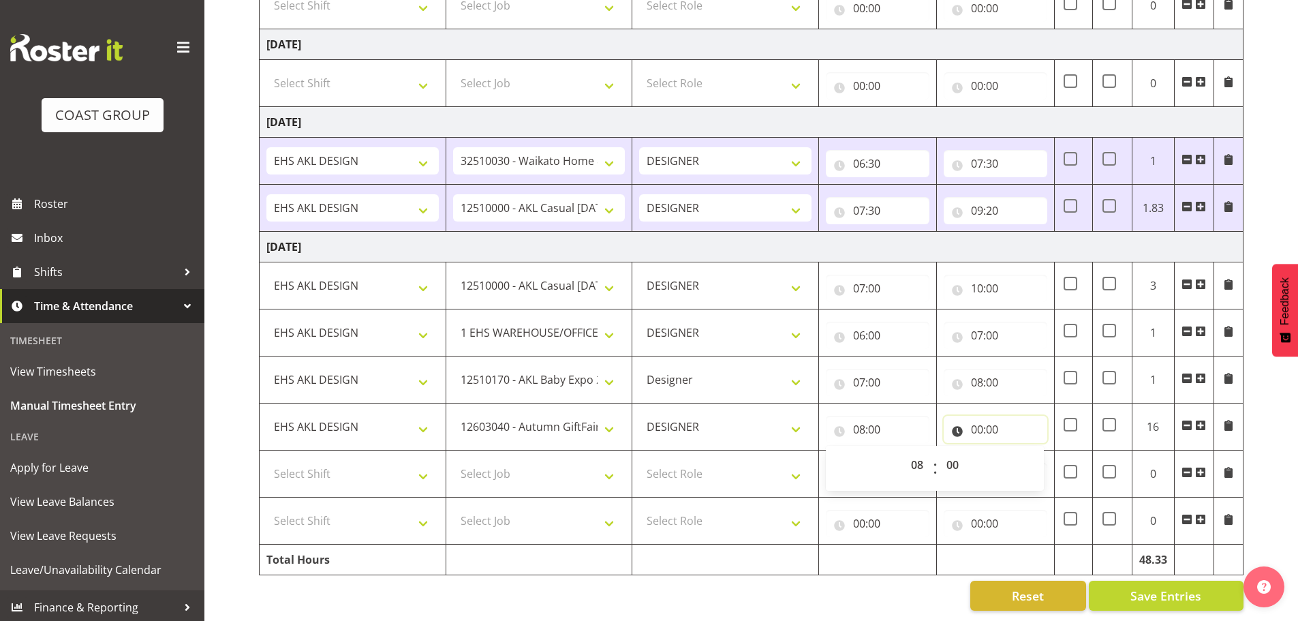
click at [999, 418] on input "00:00" at bounding box center [996, 429] width 104 height 27
click at [1039, 455] on select "00 01 02 03 04 05 06 07 08 09 10 11 12 13 14 15 16 17 18 19 20 21 22 23" at bounding box center [1036, 464] width 31 height 27
select select "11"
click at [1021, 451] on select "00 01 02 03 04 05 06 07 08 09 10 11 12 13 14 15 16 17 18 19 20 21 22 23" at bounding box center [1036, 464] width 31 height 27
type input "11:00"
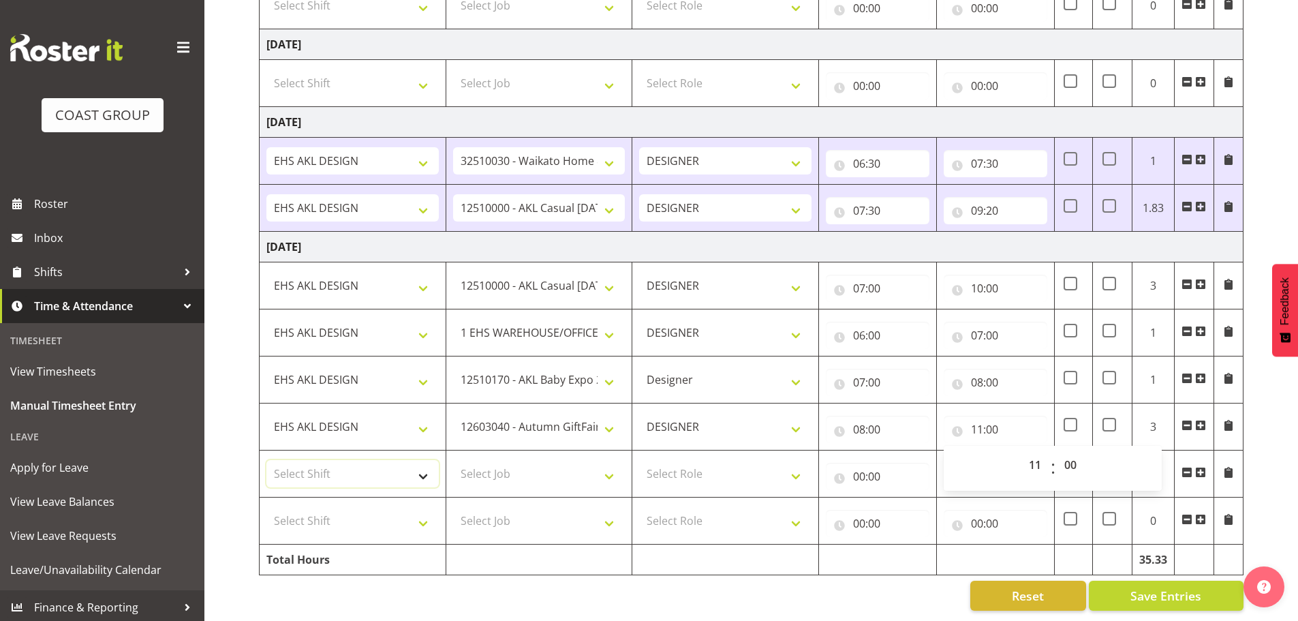
click at [390, 461] on select "Select Shift EHS AKL DESIGN" at bounding box center [352, 473] width 172 height 27
select select "1321"
click at [266, 460] on select "Select Shift EHS AKL DESIGN" at bounding box center [352, 473] width 172 height 27
click at [536, 460] on select "Select Job 1 Carlton Events 1 Carlton Hamilton 1 Carlton Wellington 1 EHS WAREH…" at bounding box center [539, 473] width 172 height 27
select select "10754"
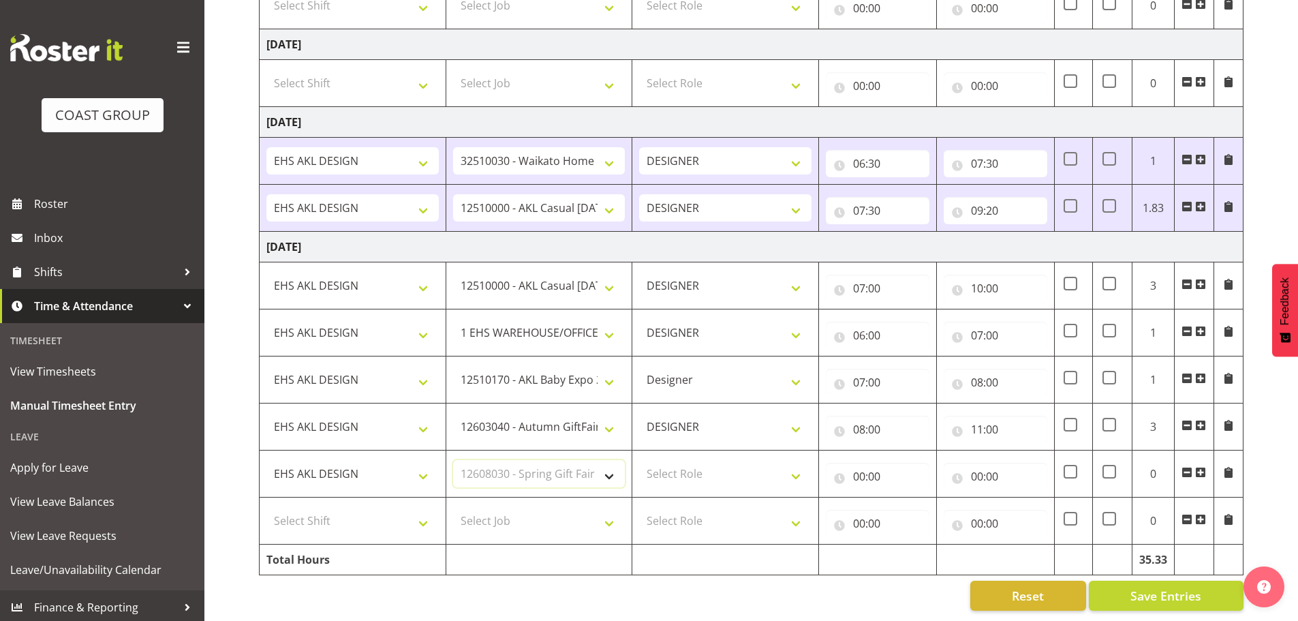
click at [453, 460] on select "Select Job 1 Carlton Events 1 Carlton Hamilton 1 Carlton Wellington 1 EHS WAREH…" at bounding box center [539, 473] width 172 height 27
click at [781, 468] on select "Select Role DESIGNER Designer" at bounding box center [725, 473] width 172 height 27
select select "215"
click at [639, 460] on select "Select Role DESIGNER Designer" at bounding box center [725, 473] width 172 height 27
click at [861, 464] on input "00:00" at bounding box center [878, 476] width 104 height 27
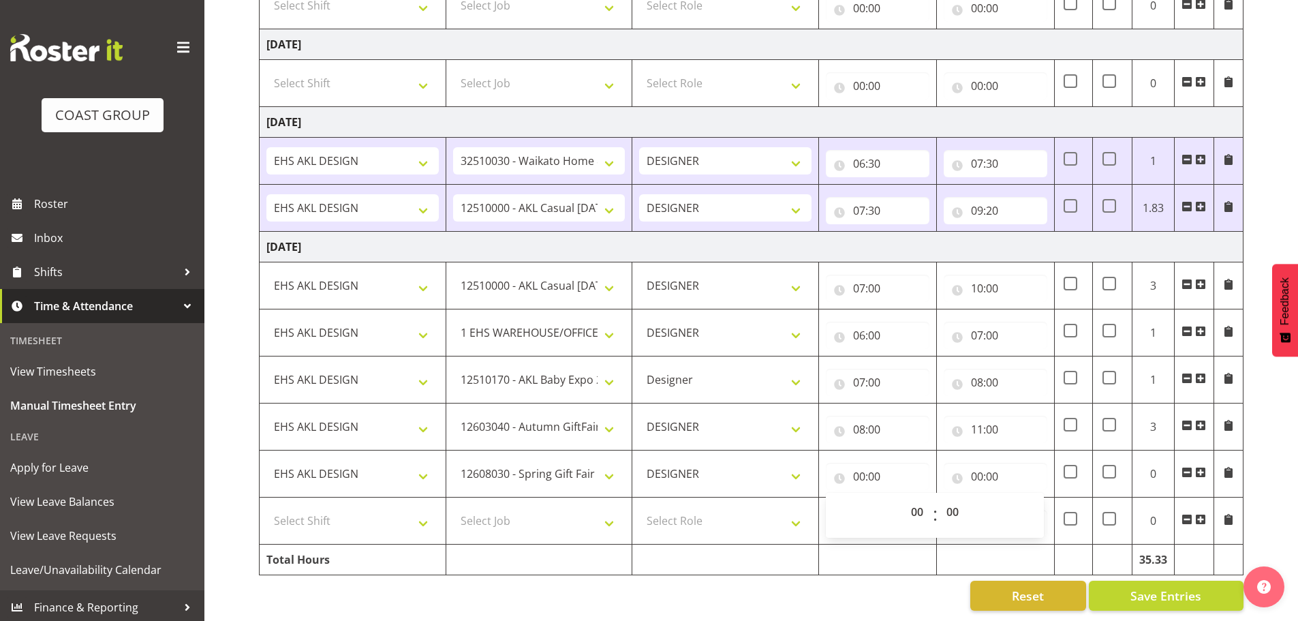
click at [902, 498] on div "00 01 02 03 04 05 06 07 08 09 10 11 12 13 14 15 16 17 18 19 20 21 22 23" at bounding box center [917, 515] width 31 height 34
click at [912, 498] on select "00 01 02 03 04 05 06 07 08 09 10 11 12 13 14 15 16 17 18 19 20 21 22 23" at bounding box center [918, 511] width 31 height 27
select select "11"
click at [903, 498] on select "00 01 02 03 04 05 06 07 08 09 10 11 12 13 14 15 16 17 18 19 20 21 22 23" at bounding box center [918, 511] width 31 height 27
type input "11:00"
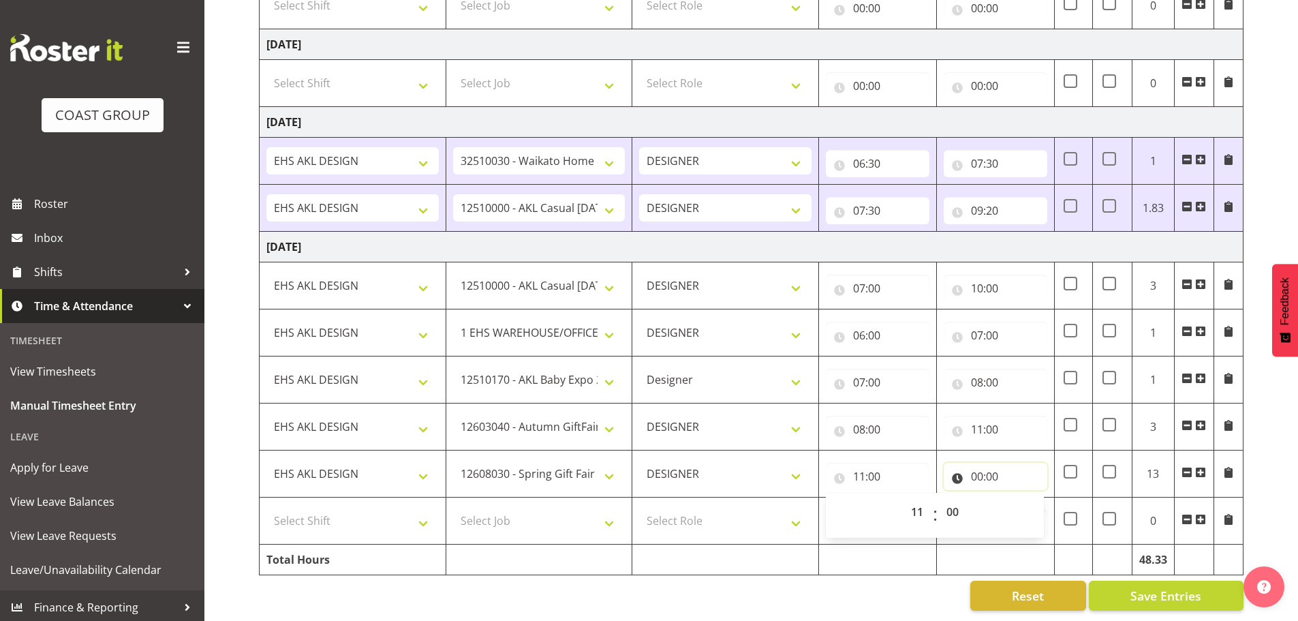
click at [1000, 469] on input "00:00" at bounding box center [996, 476] width 104 height 27
drag, startPoint x: 1030, startPoint y: 497, endPoint x: 1032, endPoint y: 491, distance: 7.1
click at [1030, 498] on select "00 01 02 03 04 05 06 07 08 09 10 11 12 13 14 15 16 17 18 19 20 21 22 23" at bounding box center [1036, 511] width 31 height 27
select select "12"
click at [1021, 498] on select "00 01 02 03 04 05 06 07 08 09 10 11 12 13 14 15 16 17 18 19 20 21 22 23" at bounding box center [1036, 511] width 31 height 27
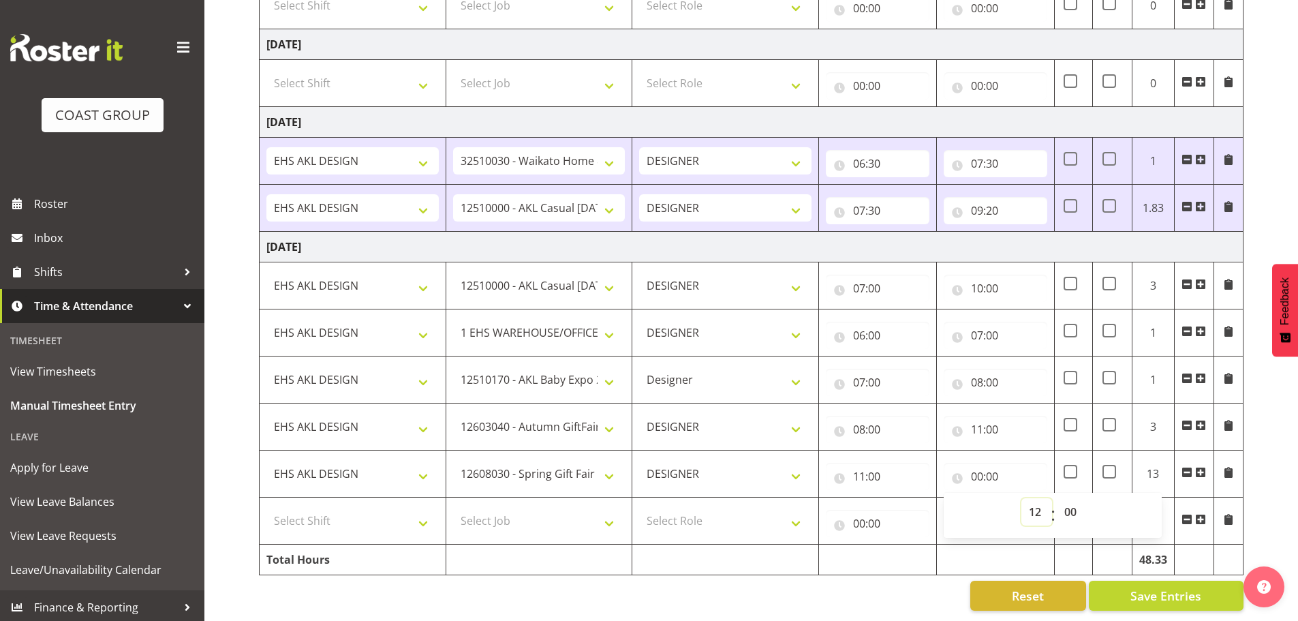
type input "12:00"
click at [398, 507] on select "Select Shift EHS AKL DESIGN" at bounding box center [352, 520] width 172 height 27
select select "1321"
click at [266, 507] on select "Select Shift EHS AKL DESIGN" at bounding box center [352, 520] width 172 height 27
click at [566, 507] on select "Select Job 1 Carlton Events 1 Carlton Hamilton 1 Carlton Wellington 1 EHS WAREH…" at bounding box center [539, 520] width 172 height 27
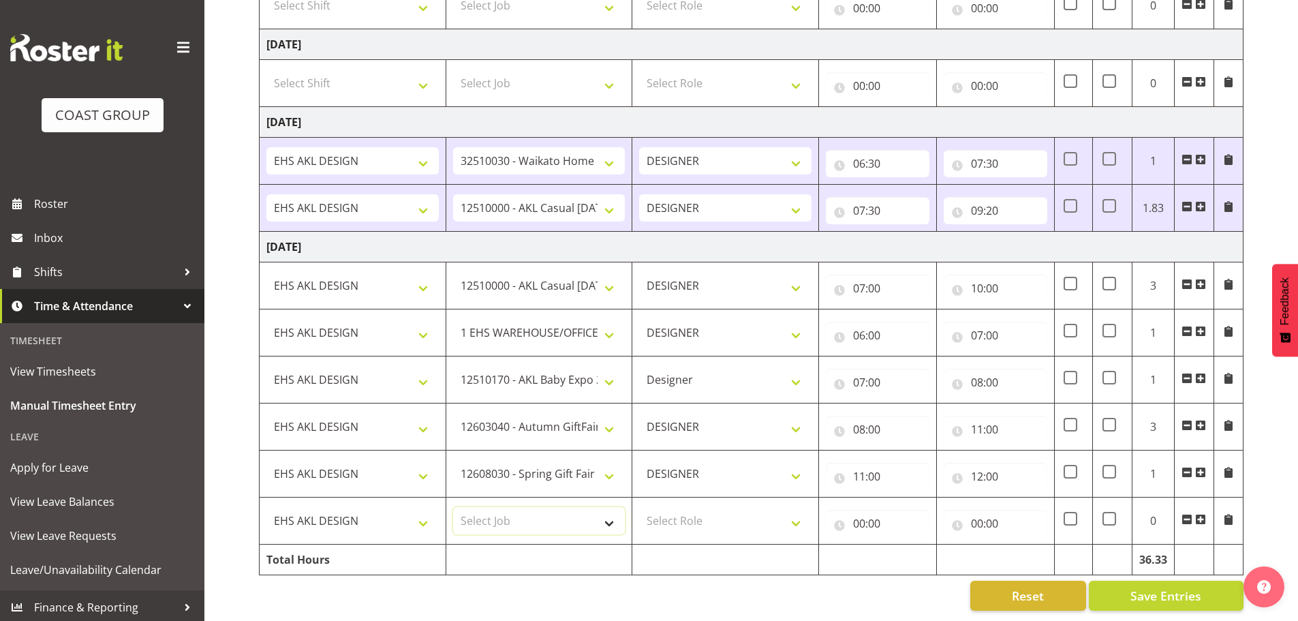
select select "69"
click at [453, 507] on select "Select Job 1 Carlton Events 1 Carlton Hamilton 1 Carlton Wellington 1 EHS WAREH…" at bounding box center [539, 520] width 172 height 27
click at [778, 523] on select "Select Role DESIGNER Designer" at bounding box center [725, 520] width 172 height 27
select select "215"
click at [639, 507] on select "Select Role DESIGNER Designer" at bounding box center [725, 520] width 172 height 27
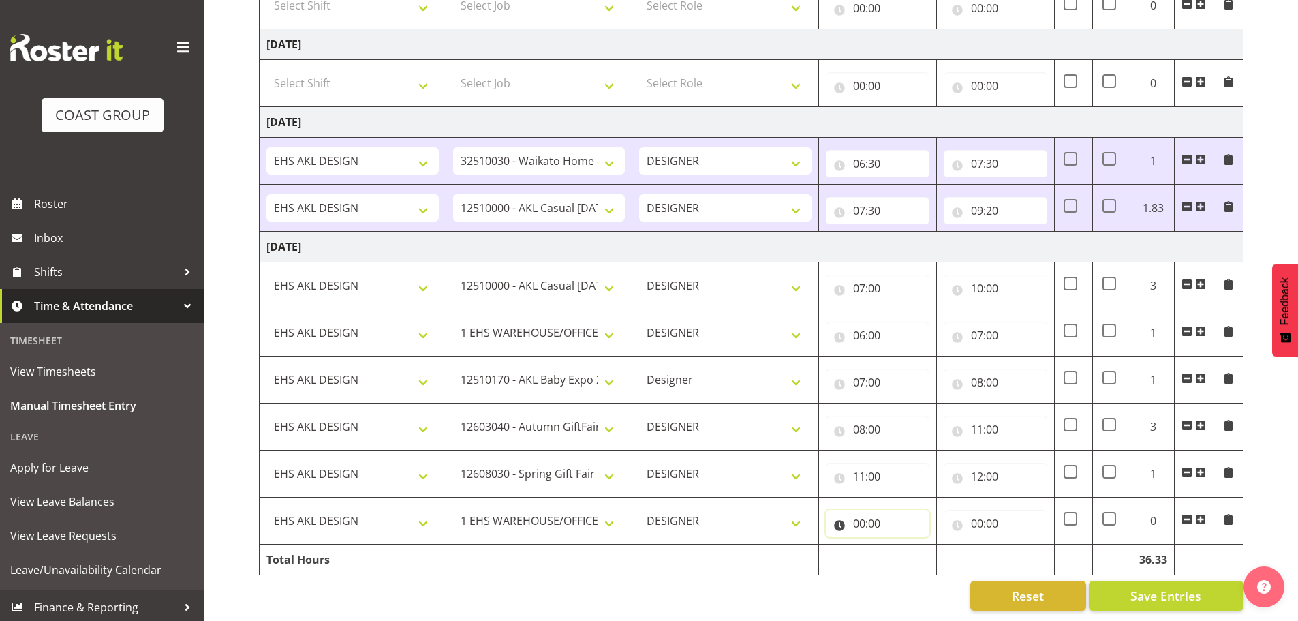
click at [890, 526] on input "00:00" at bounding box center [878, 523] width 104 height 27
click at [919, 545] on select "00 01 02 03 04 05 06 07 08 09 10 11 12 13 14 15 16 17 18 19 20 21 22 23" at bounding box center [918, 558] width 31 height 27
select select "12"
click at [903, 545] on select "00 01 02 03 04 05 06 07 08 09 10 11 12 13 14 15 16 17 18 19 20 21 22 23" at bounding box center [918, 558] width 31 height 27
type input "12:00"
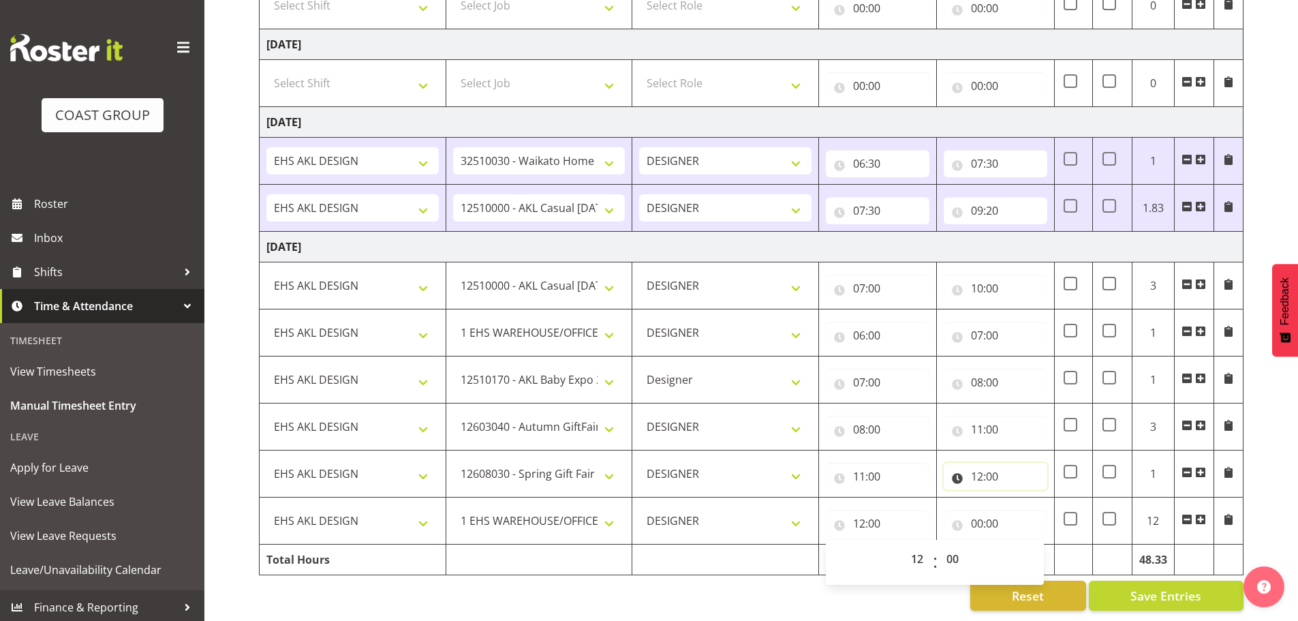
drag, startPoint x: 960, startPoint y: 472, endPoint x: 973, endPoint y: 482, distance: 16.5
click at [961, 472] on input "12:00" at bounding box center [996, 476] width 104 height 27
click at [993, 505] on div "00 01 02 03 04 05 06 07 08 09 10 11 12 13 14 15 16 17 18 19 20 21 22 23 : 00 01…" at bounding box center [1053, 515] width 218 height 34
click at [979, 554] on td at bounding box center [996, 559] width 118 height 31
click at [984, 518] on input "00:00" at bounding box center [996, 523] width 104 height 27
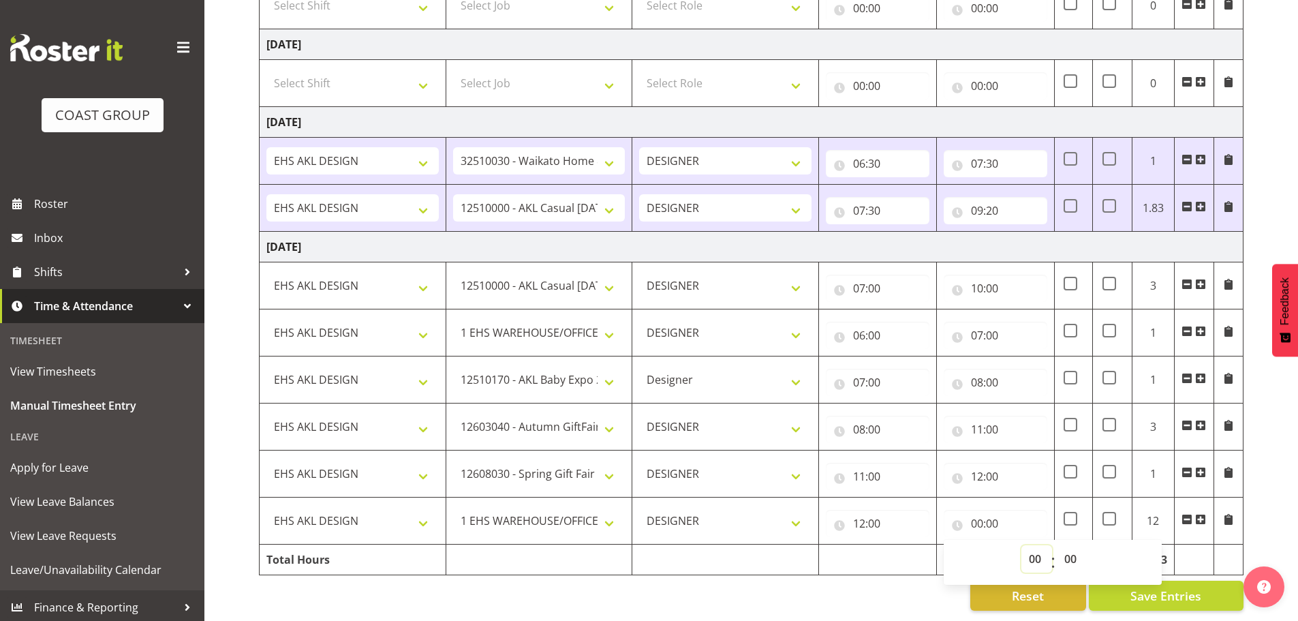
drag, startPoint x: 1036, startPoint y: 546, endPoint x: 1038, endPoint y: 536, distance: 10.6
click at [1036, 546] on select "00 01 02 03 04 05 06 07 08 09 10 11 12 13 14 15 16 17 18 19 20 21 22 23" at bounding box center [1036, 558] width 31 height 27
select select "16"
click at [1021, 545] on select "00 01 02 03 04 05 06 07 08 09 10 11 12 13 14 15 16 17 18 19 20 21 22 23" at bounding box center [1036, 558] width 31 height 27
type input "16:00"
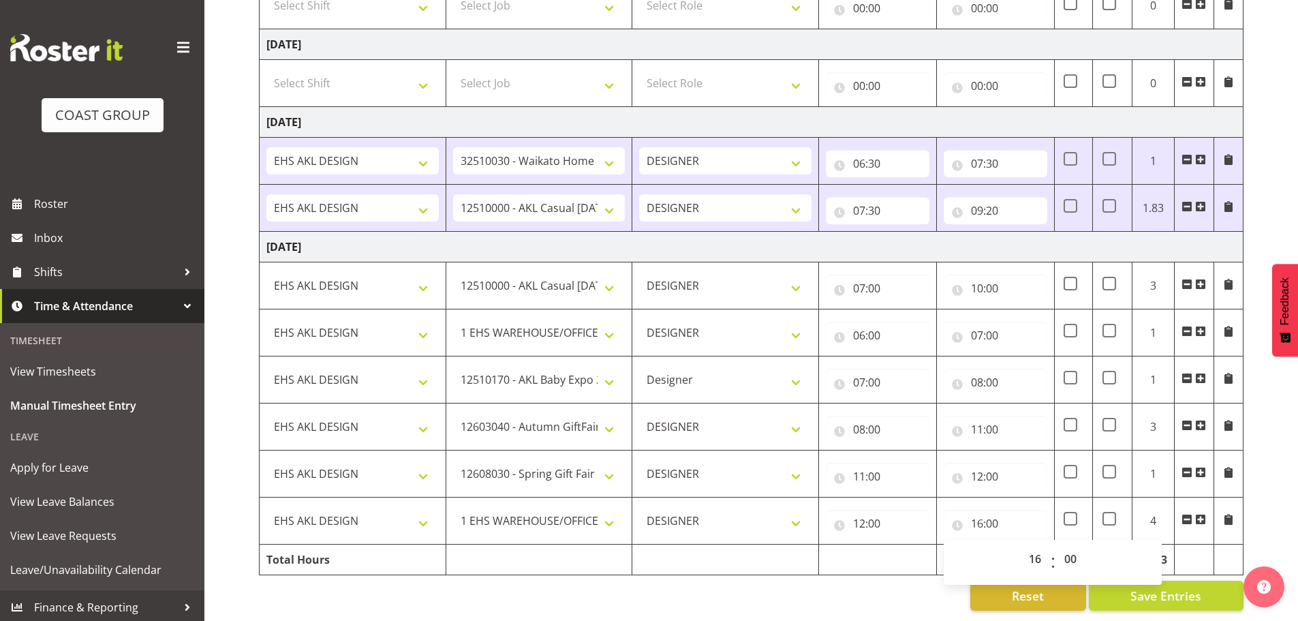
click at [1173, 587] on span "Save Entries" at bounding box center [1165, 596] width 71 height 18
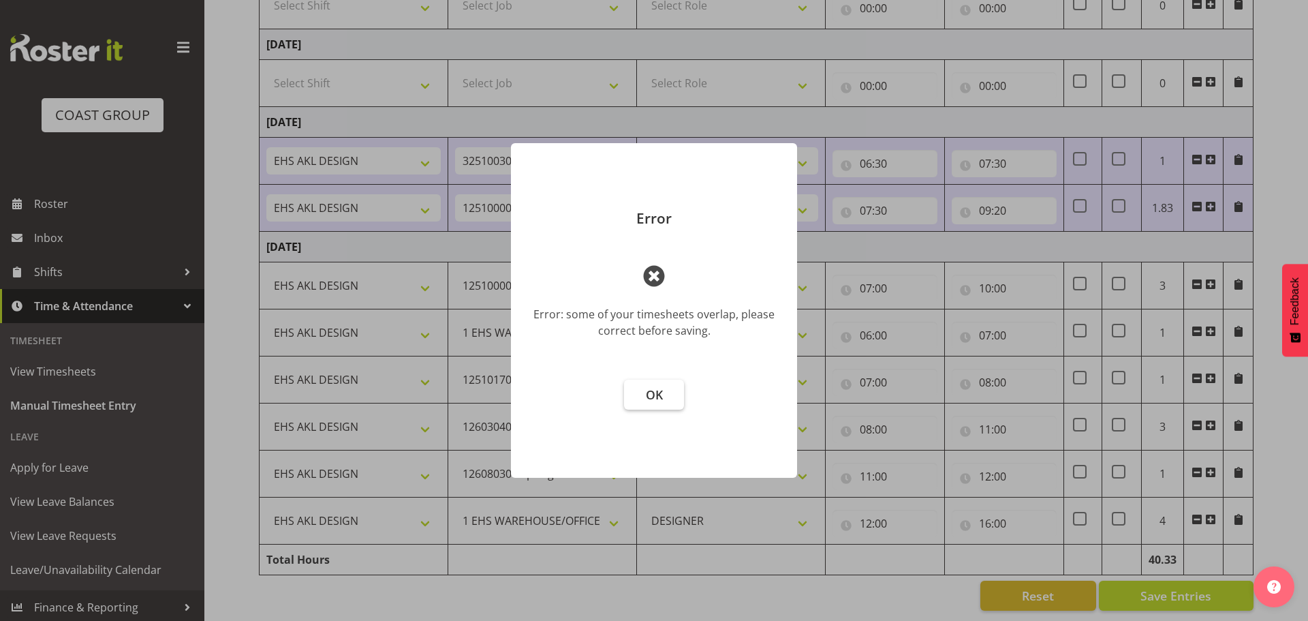
click at [670, 397] on button "OK" at bounding box center [654, 394] width 60 height 30
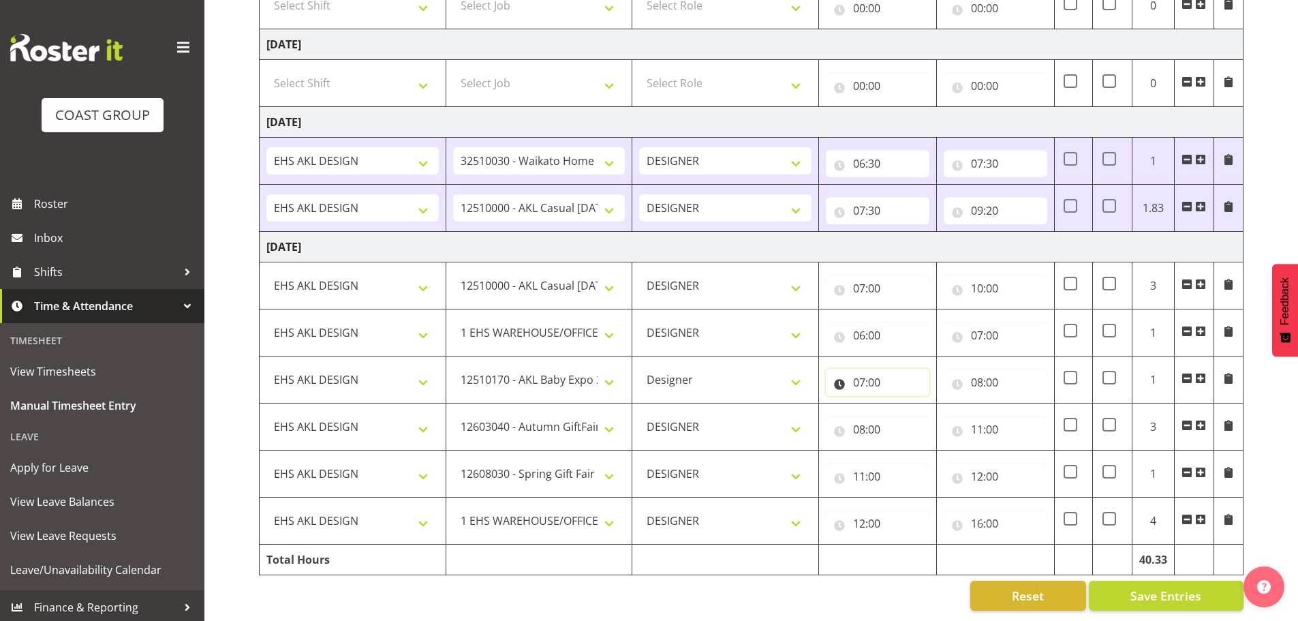
click at [874, 372] on input "07:00" at bounding box center [878, 382] width 104 height 27
click at [923, 407] on select "00 01 02 03 04 05 06 07 08 09 10 11 12 13 14 15 16 17 18 19 20 21 22 23" at bounding box center [918, 417] width 31 height 27
select select "10"
click at [903, 404] on select "00 01 02 03 04 05 06 07 08 09 10 11 12 13 14 15 16 17 18 19 20 21 22 23" at bounding box center [918, 417] width 31 height 27
type input "10:00"
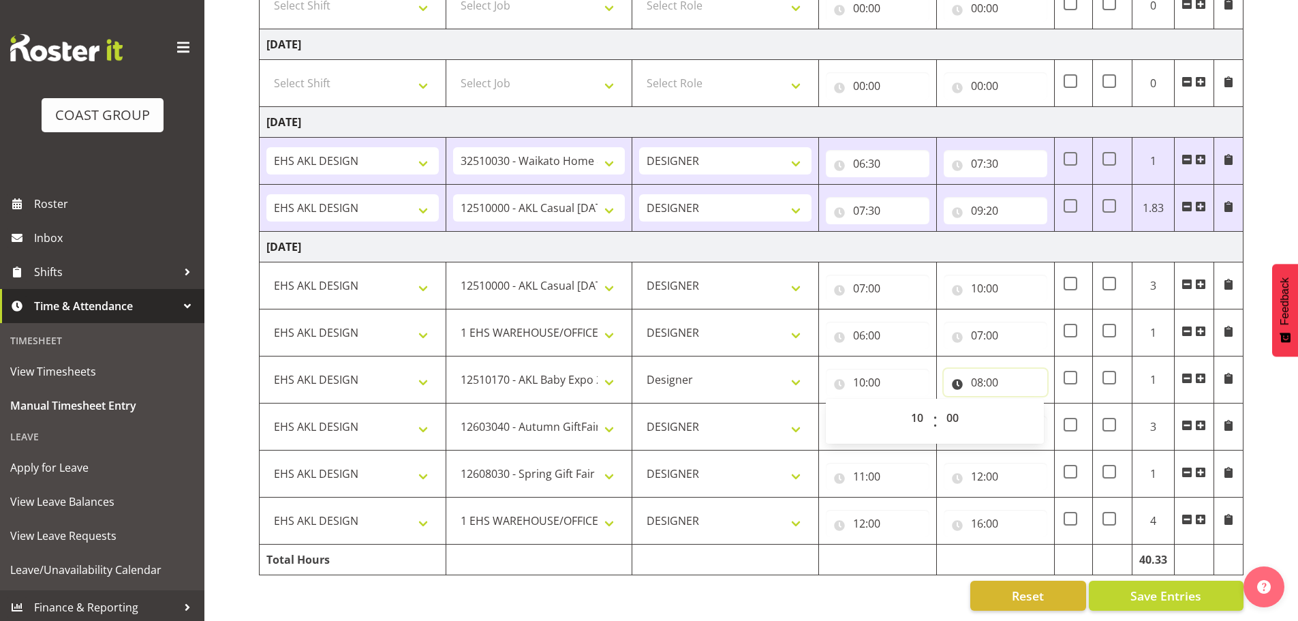
click at [1002, 373] on input "08:00" at bounding box center [996, 382] width 104 height 27
click at [1029, 409] on select "00 01 02 03 04 05 06 07 08 09 10 11 12 13 14 15 16 17 18 19 20 21 22 23" at bounding box center [1036, 417] width 31 height 27
select select "11"
click at [1021, 404] on select "00 01 02 03 04 05 06 07 08 09 10 11 12 13 14 15 16 17 18 19 20 21 22 23" at bounding box center [1036, 417] width 31 height 27
type input "11:00"
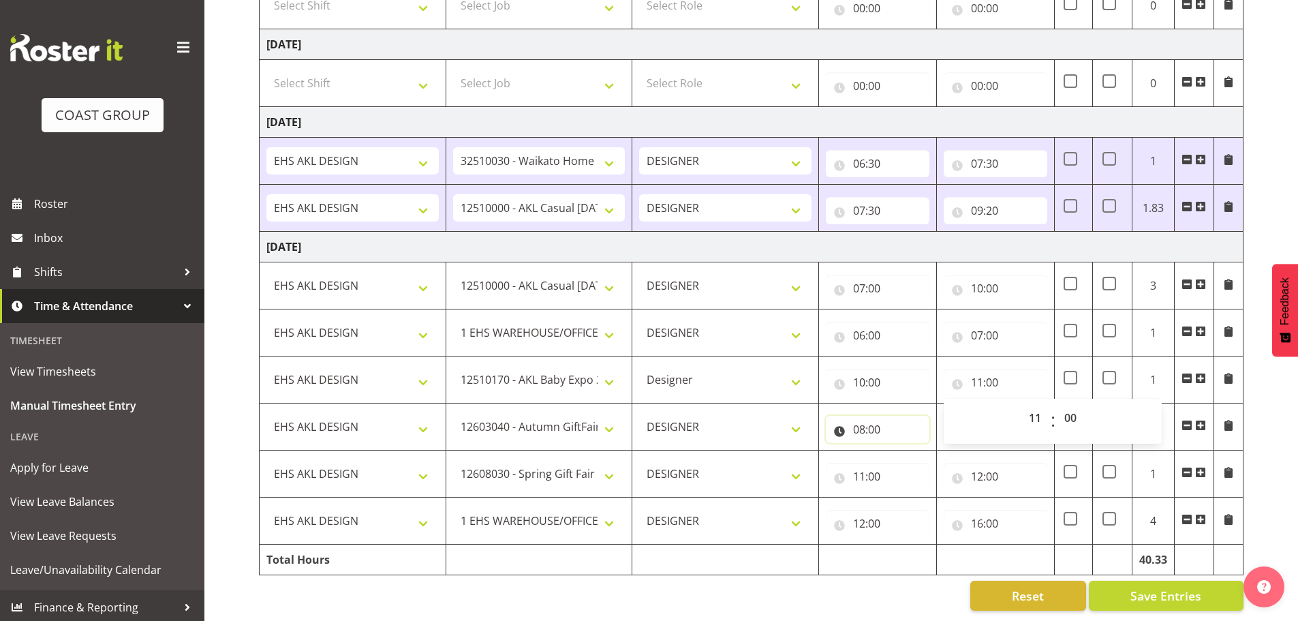
click at [876, 418] on input "08:00" at bounding box center [878, 429] width 104 height 27
click at [911, 453] on select "00 01 02 03 04 05 06 07 08 09 10 11 12 13 14 15 16 17 18 19 20 21 22 23" at bounding box center [918, 464] width 31 height 27
select select "11"
click at [903, 451] on select "00 01 02 03 04 05 06 07 08 09 10 11 12 13 14 15 16 17 18 19 20 21 22 23" at bounding box center [918, 464] width 31 height 27
type input "11:00"
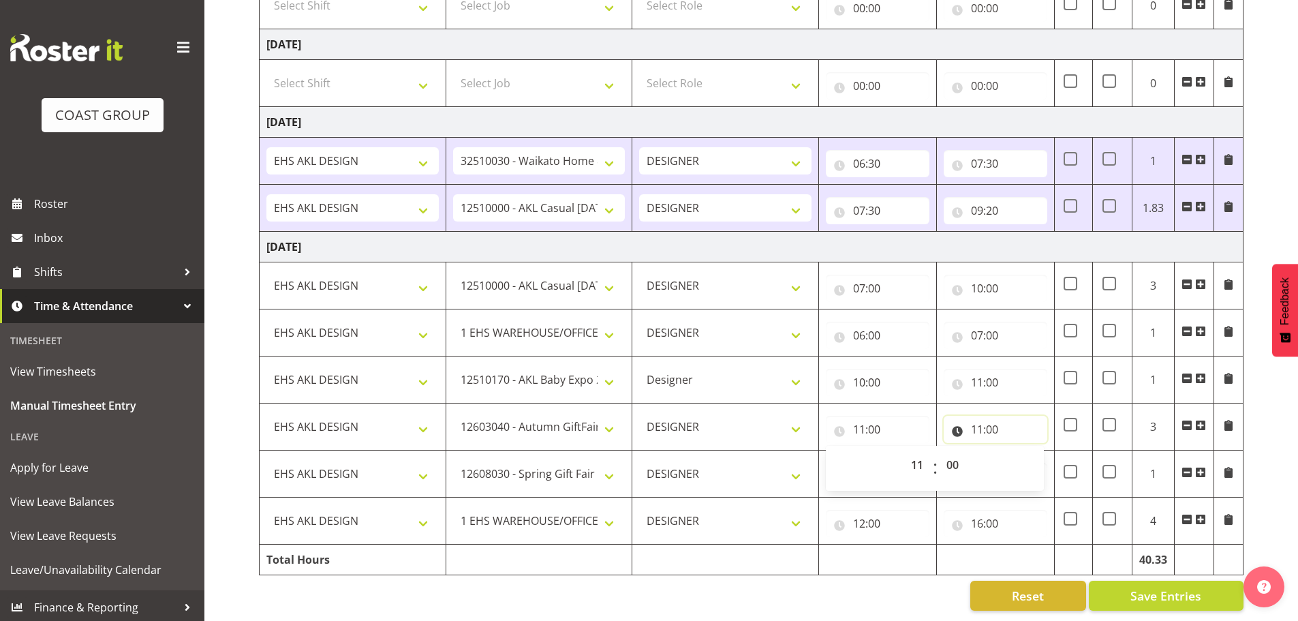
click at [982, 424] on input "11:00" at bounding box center [996, 429] width 104 height 27
click at [1030, 456] on select "00 01 02 03 04 05 06 07 08 09 10 11 12 13 14 15 16 17 18 19 20 21 22 23" at bounding box center [1036, 464] width 31 height 27
select select "13"
click at [1021, 451] on select "00 01 02 03 04 05 06 07 08 09 10 11 12 13 14 15 16 17 18 19 20 21 22 23" at bounding box center [1036, 464] width 31 height 27
type input "13:00"
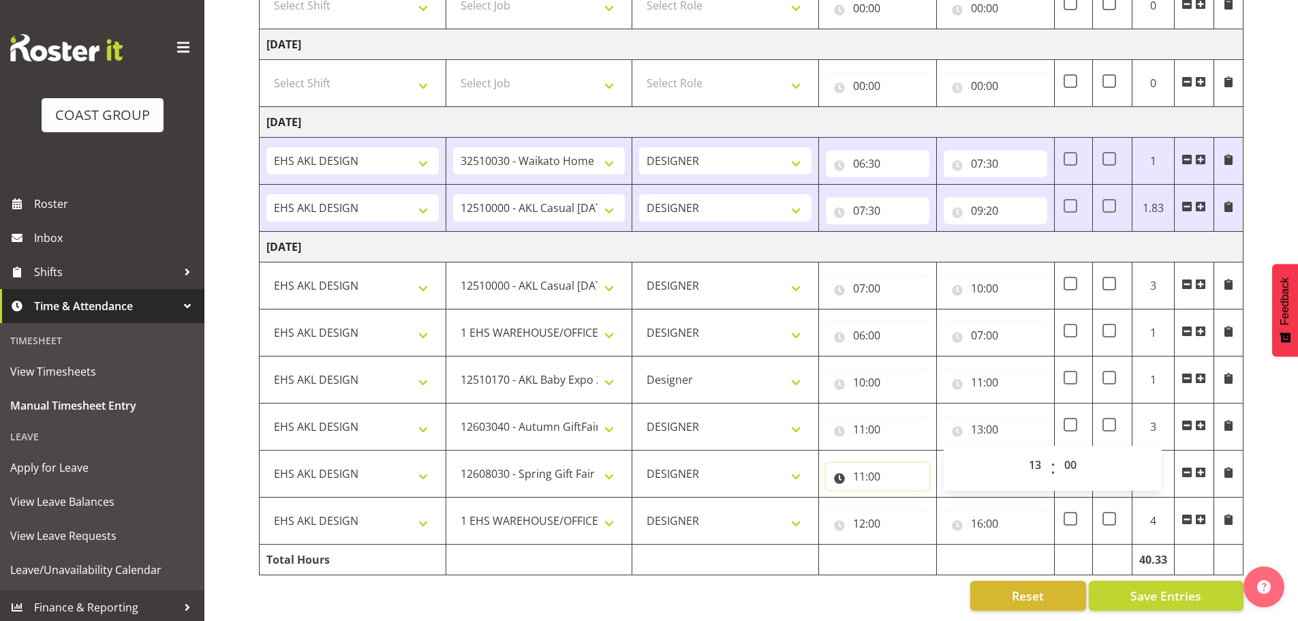
click at [887, 463] on input "11:00" at bounding box center [878, 476] width 104 height 27
click at [912, 498] on select "00 01 02 03 04 05 06 07 08 09 10 11 12 13 14 15 16 17 18 19 20 21 22 23" at bounding box center [918, 511] width 31 height 27
select select "13"
click at [903, 498] on select "00 01 02 03 04 05 06 07 08 09 10 11 12 13 14 15 16 17 18 19 20 21 22 23" at bounding box center [918, 511] width 31 height 27
type input "13:00"
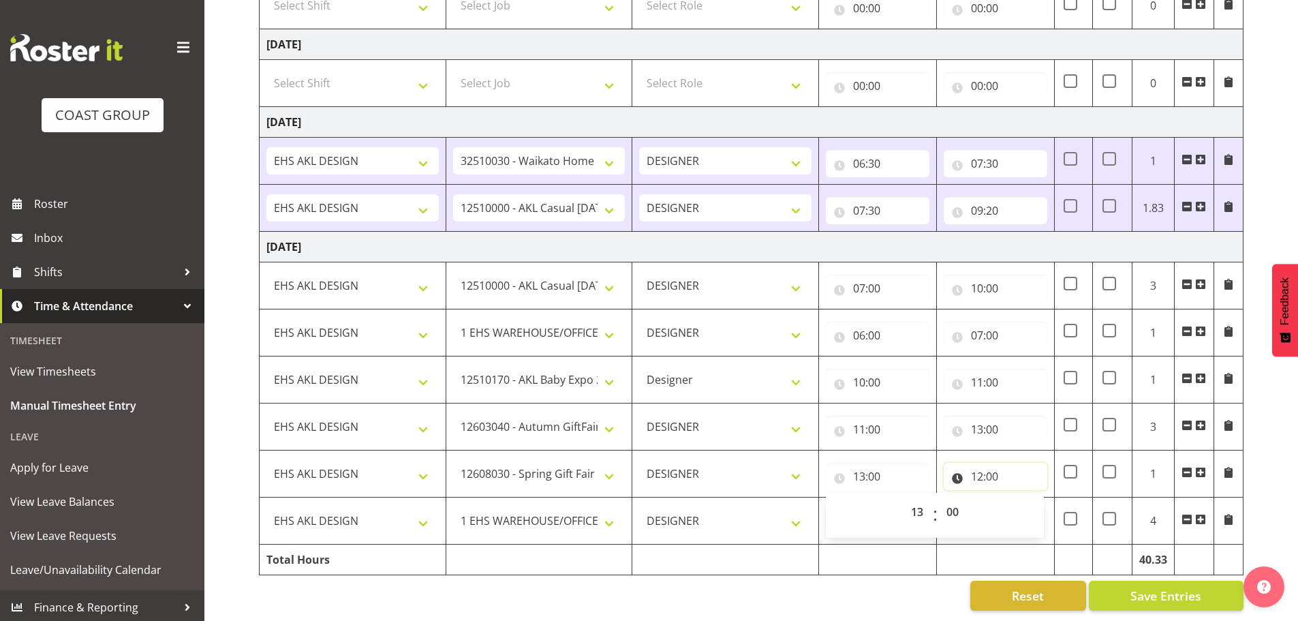
click at [981, 463] on input "12:00" at bounding box center [996, 476] width 104 height 27
click at [1033, 506] on select "00 01 02 03 04 05 06 07 08 09 10 11 12 13 14 15 16 17 18 19 20 21 22 23" at bounding box center [1036, 511] width 31 height 27
select select "14"
click at [1021, 498] on select "00 01 02 03 04 05 06 07 08 09 10 11 12 13 14 15 16 17 18 19 20 21 22 23" at bounding box center [1036, 511] width 31 height 27
type input "14:00"
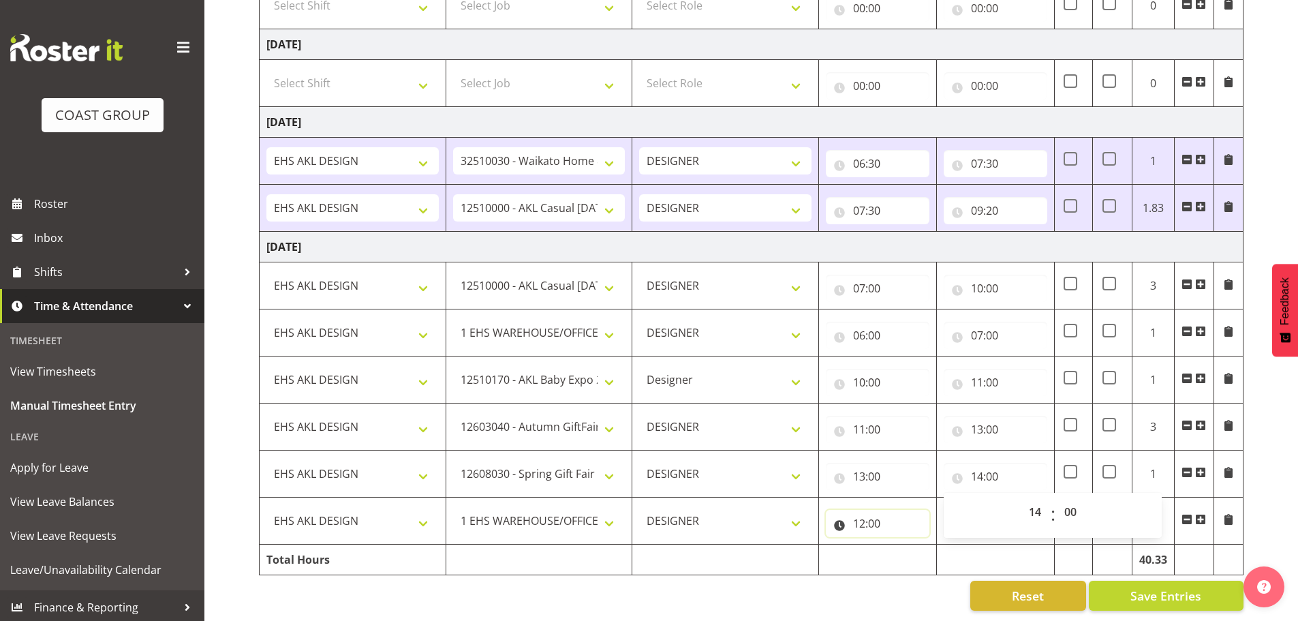
click at [875, 514] on input "12:00" at bounding box center [878, 523] width 104 height 27
drag, startPoint x: 908, startPoint y: 541, endPoint x: 912, endPoint y: 535, distance: 7.4
click at [908, 545] on select "00 01 02 03 04 05 06 07 08 09 10 11 12 13 14 15 16 17 18 19 20 21 22 23" at bounding box center [918, 558] width 31 height 27
select select "14"
click at [903, 545] on select "00 01 02 03 04 05 06 07 08 09 10 11 12 13 14 15 16 17 18 19 20 21 22 23" at bounding box center [918, 558] width 31 height 27
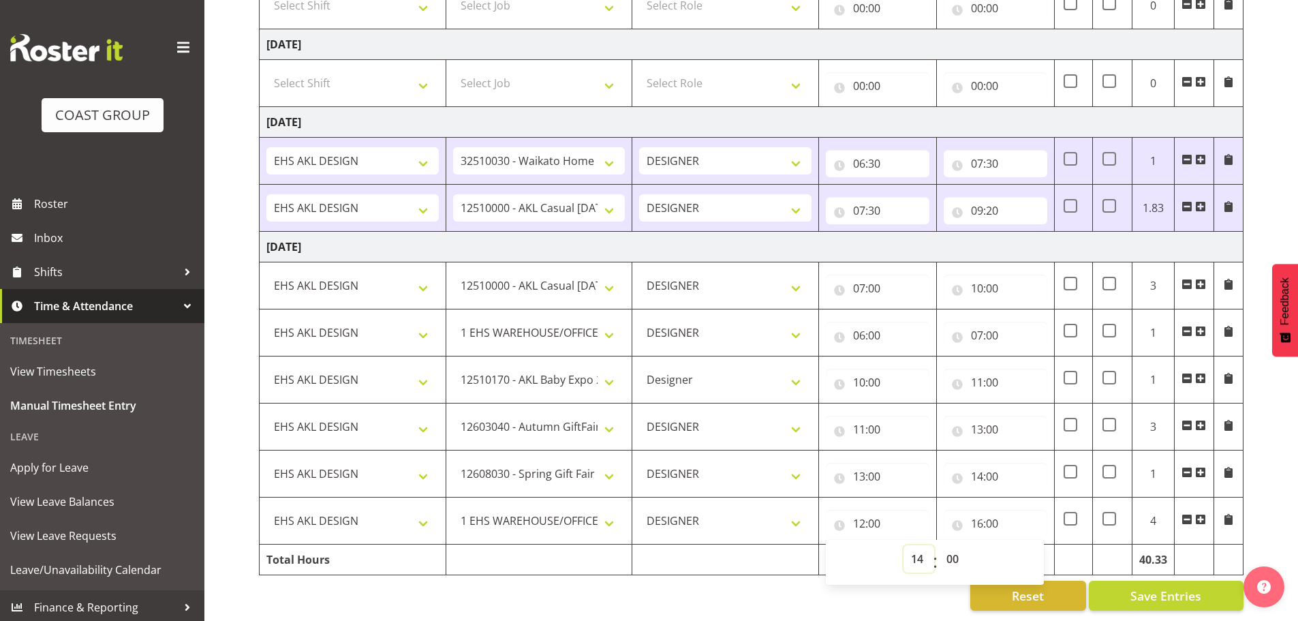
type input "14:00"
click at [791, 593] on div "Reset Save Entries" at bounding box center [751, 595] width 985 height 30
click at [869, 583] on div "Reset Save Entries" at bounding box center [751, 595] width 985 height 30
click at [1173, 589] on span "Save Entries" at bounding box center [1165, 596] width 71 height 18
